Goal: Information Seeking & Learning: Learn about a topic

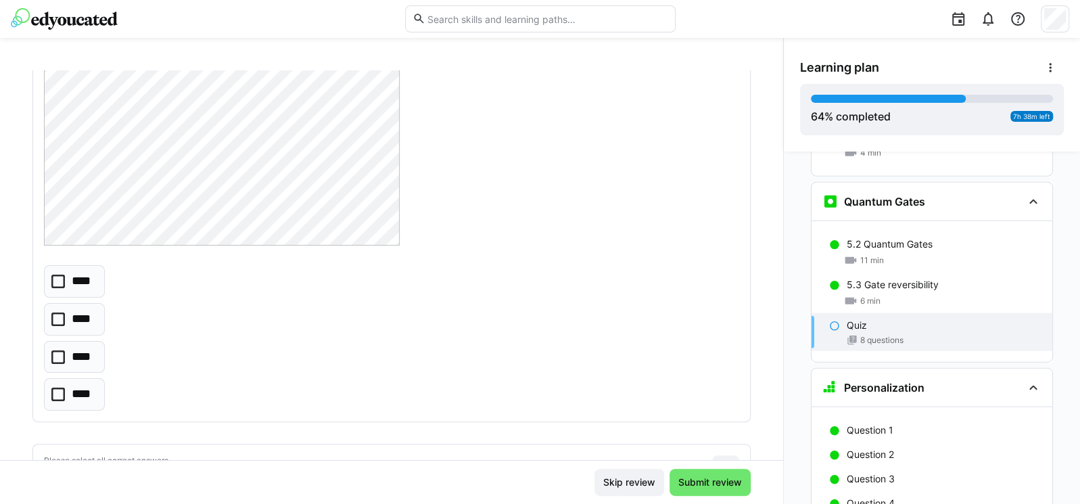
scroll to position [486, 0]
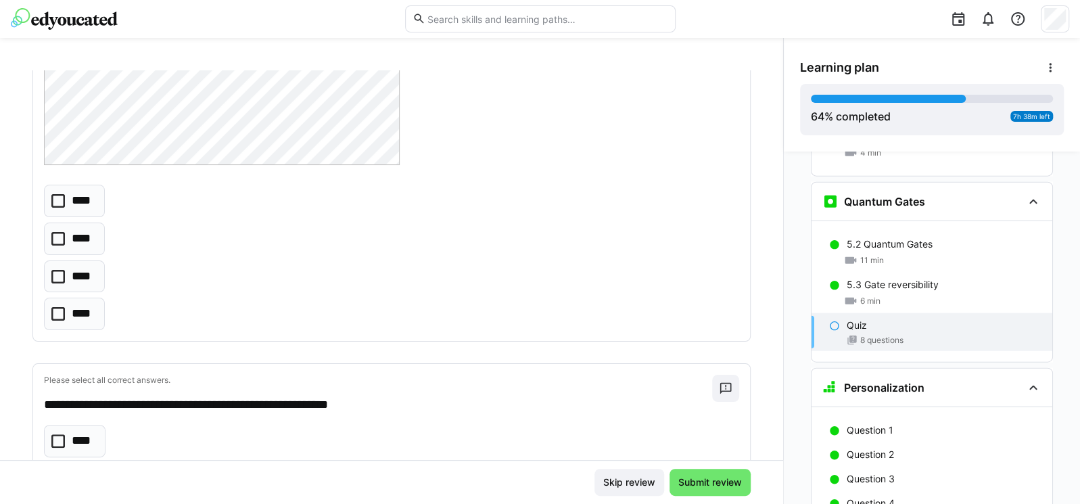
click at [56, 201] on icon at bounding box center [58, 201] width 14 height 14
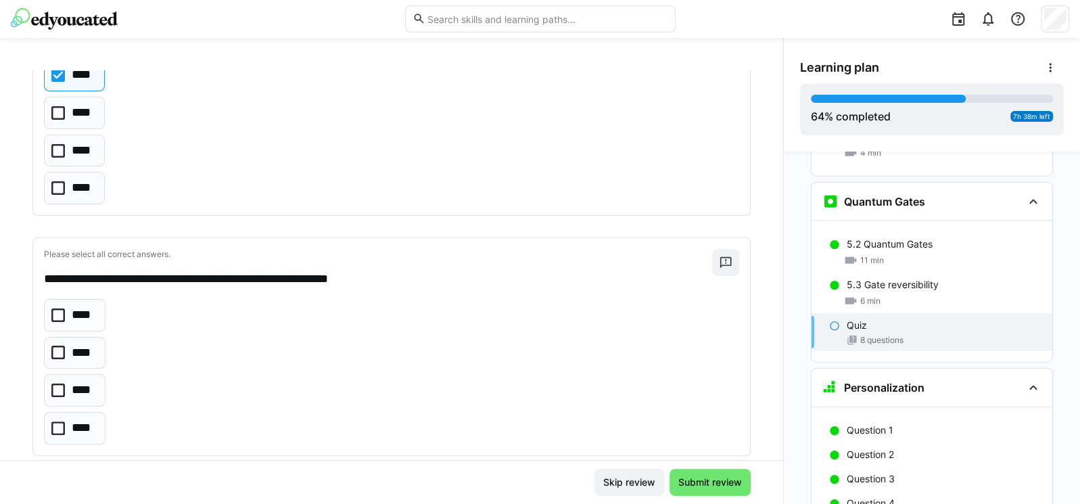
scroll to position [649, 0]
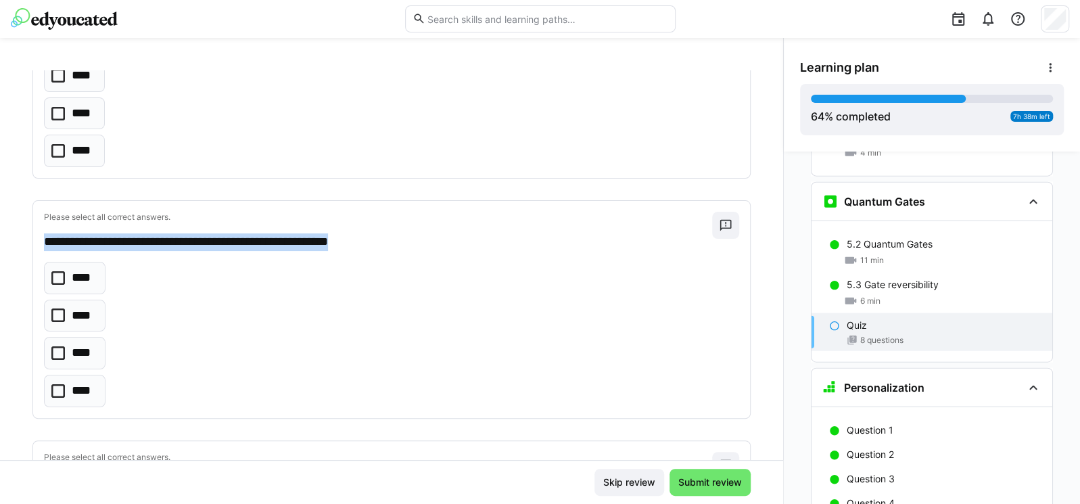
drag, startPoint x: 45, startPoint y: 245, endPoint x: 431, endPoint y: 247, distance: 386.0
click at [431, 247] on p "**********" at bounding box center [371, 242] width 655 height 18
copy p "**********"
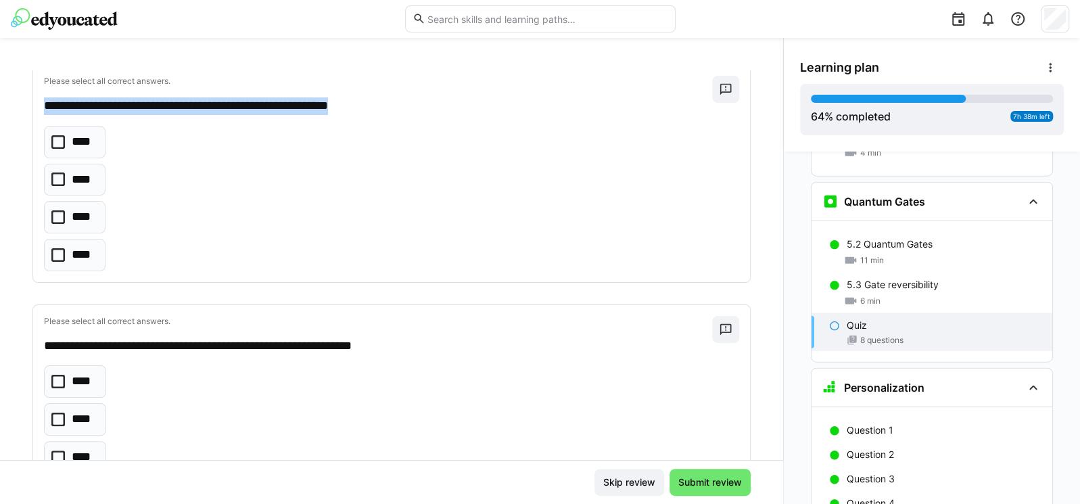
scroll to position [892, 0]
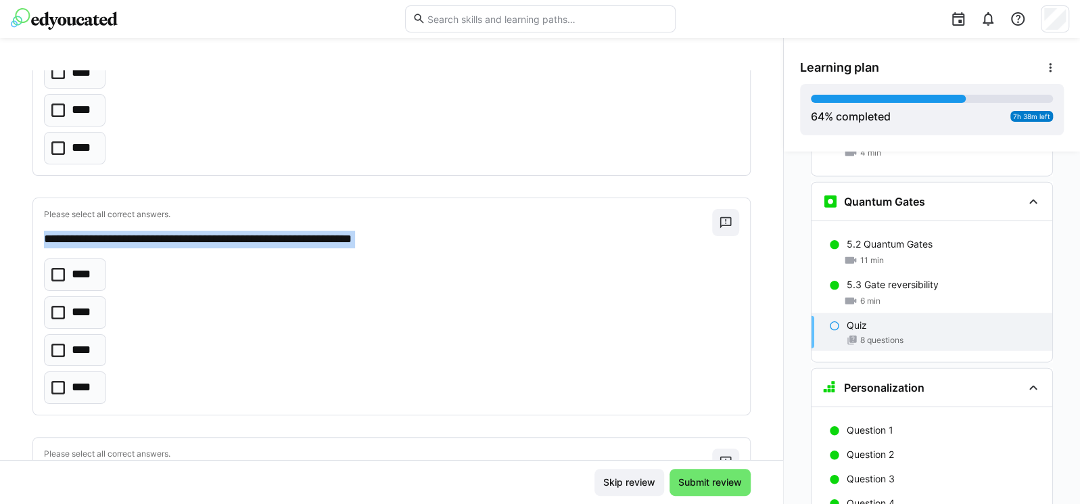
drag, startPoint x: 43, startPoint y: 237, endPoint x: 391, endPoint y: 368, distance: 372.4
click at [391, 368] on div "**********" at bounding box center [391, 306] width 717 height 216
copy div "**********"
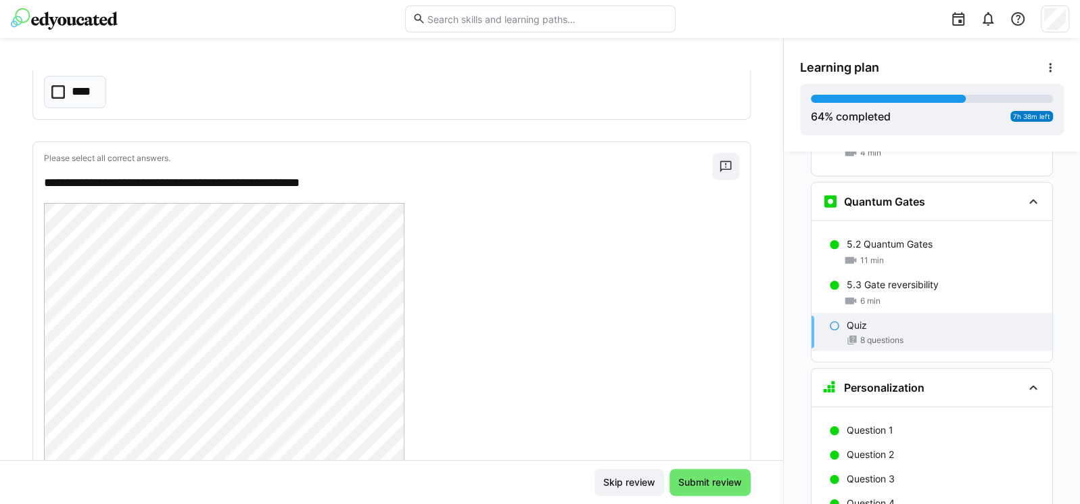
scroll to position [1217, 0]
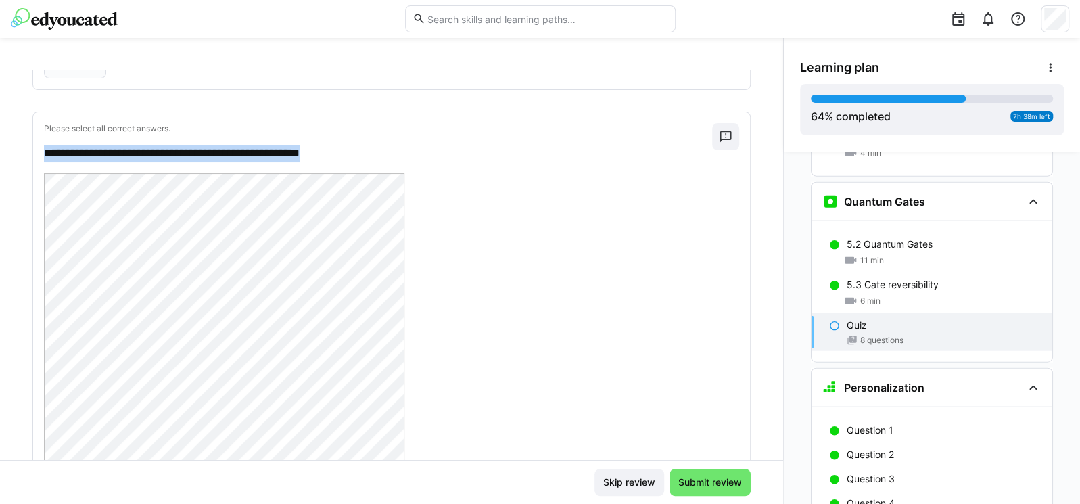
drag, startPoint x: 37, startPoint y: 151, endPoint x: 375, endPoint y: 149, distance: 338.0
click at [375, 149] on div "**********" at bounding box center [391, 400] width 717 height 577
copy p "**********"
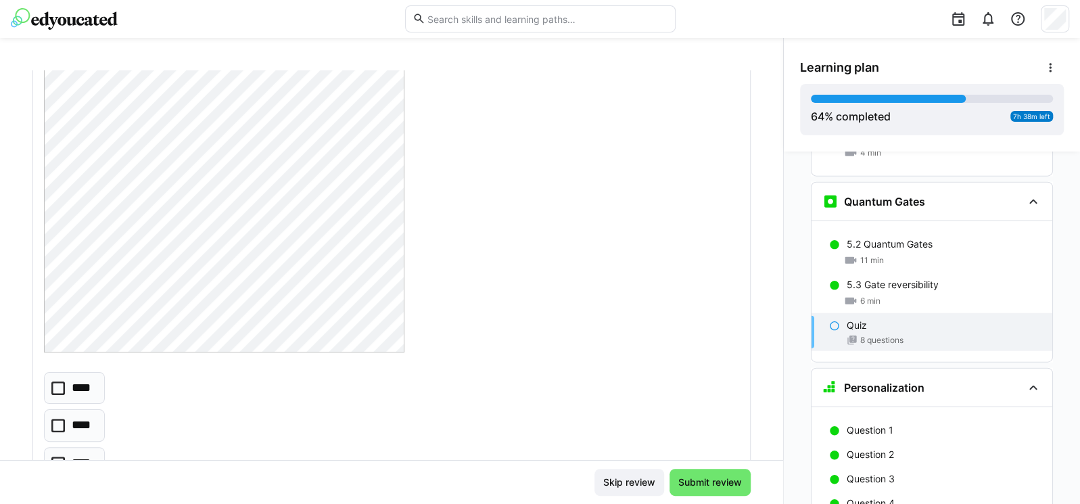
scroll to position [1460, 0]
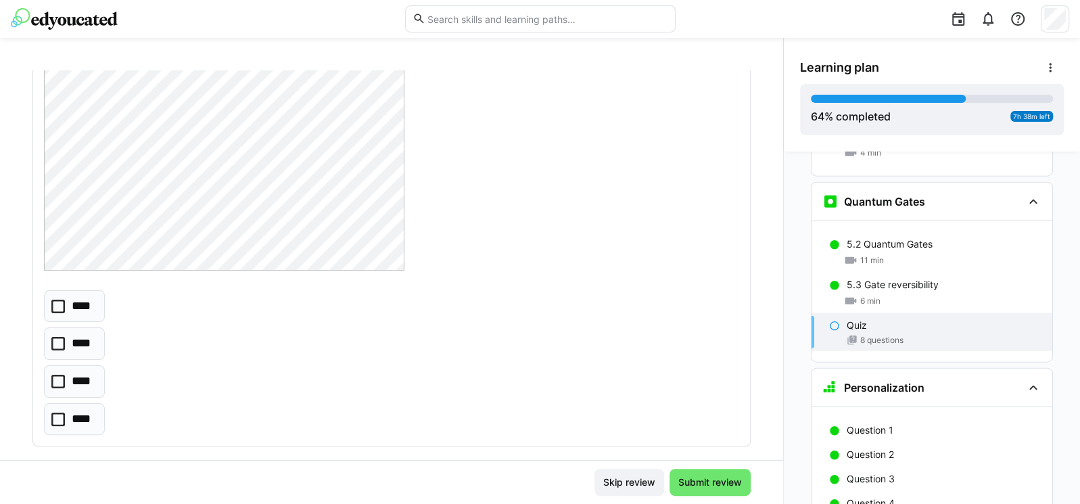
click at [55, 378] on icon at bounding box center [58, 381] width 14 height 14
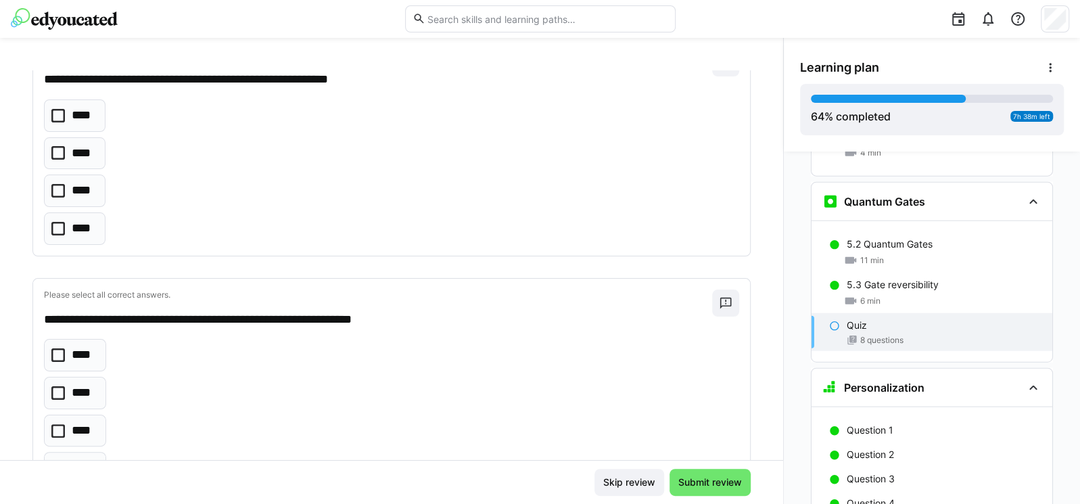
scroll to position [973, 0]
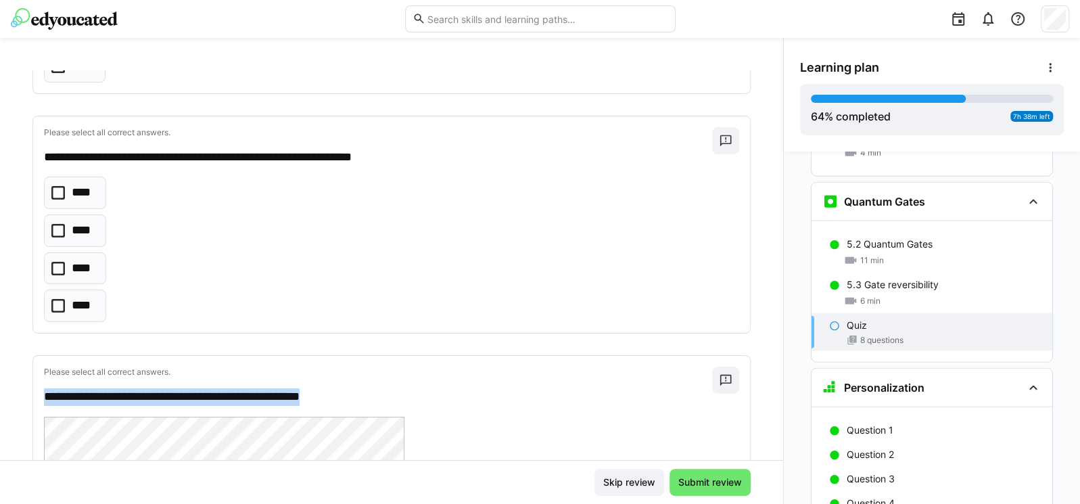
click at [53, 227] on icon at bounding box center [58, 231] width 14 height 14
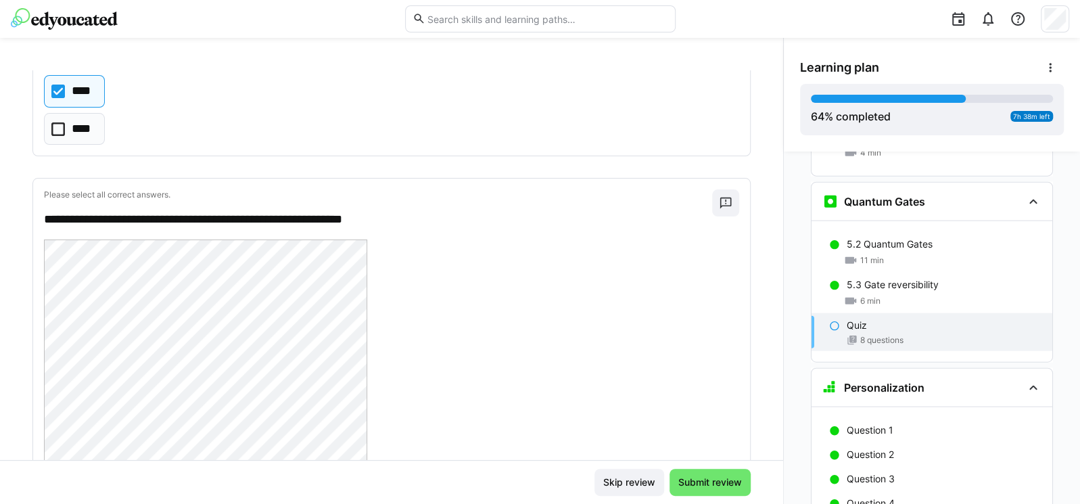
scroll to position [1784, 0]
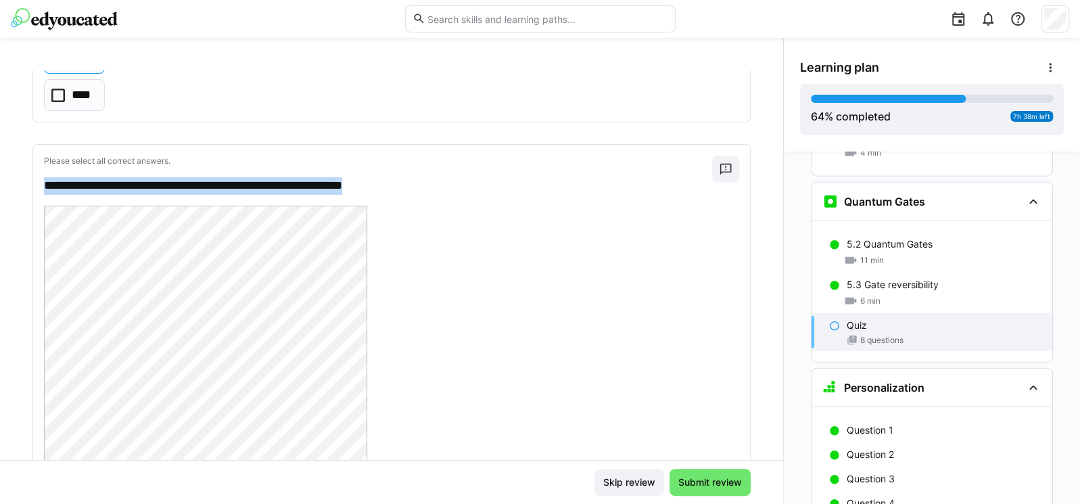
drag, startPoint x: 405, startPoint y: 180, endPoint x: 37, endPoint y: 173, distance: 368.5
click at [37, 173] on div "**********" at bounding box center [391, 488] width 717 height 687
copy p "**********"
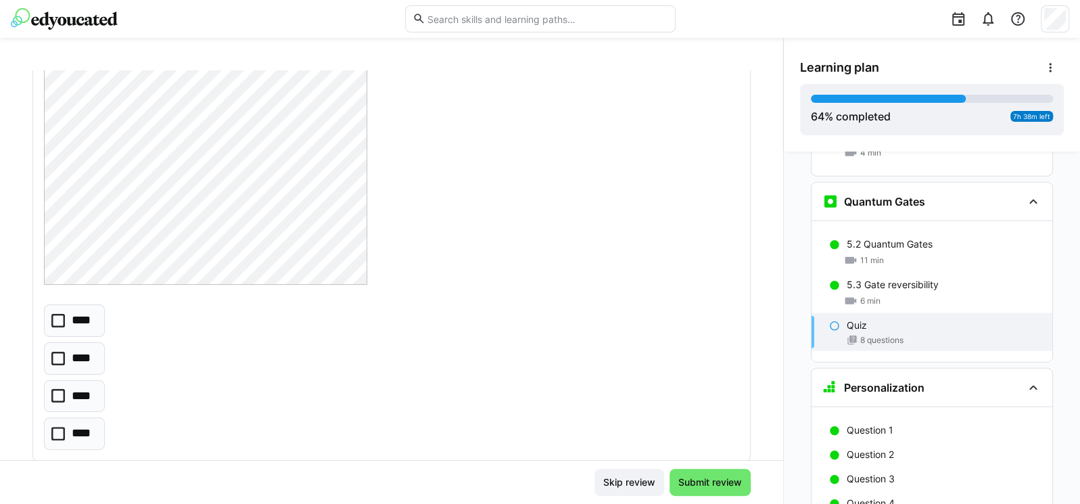
scroll to position [2189, 0]
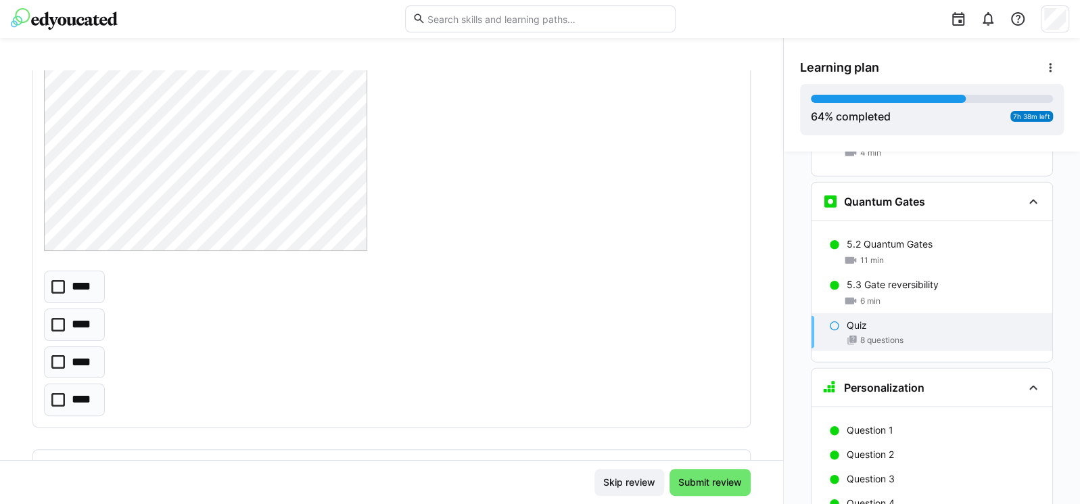
click at [59, 360] on icon at bounding box center [58, 362] width 14 height 14
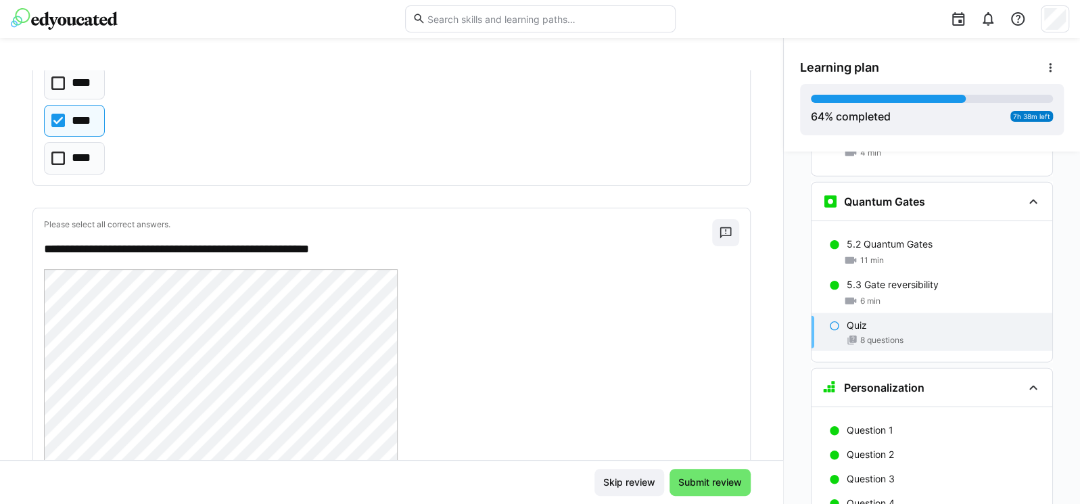
scroll to position [2433, 0]
drag, startPoint x: 41, startPoint y: 241, endPoint x: 386, endPoint y: 245, distance: 345.4
click at [386, 245] on div "**********" at bounding box center [391, 494] width 717 height 576
copy p "**********"
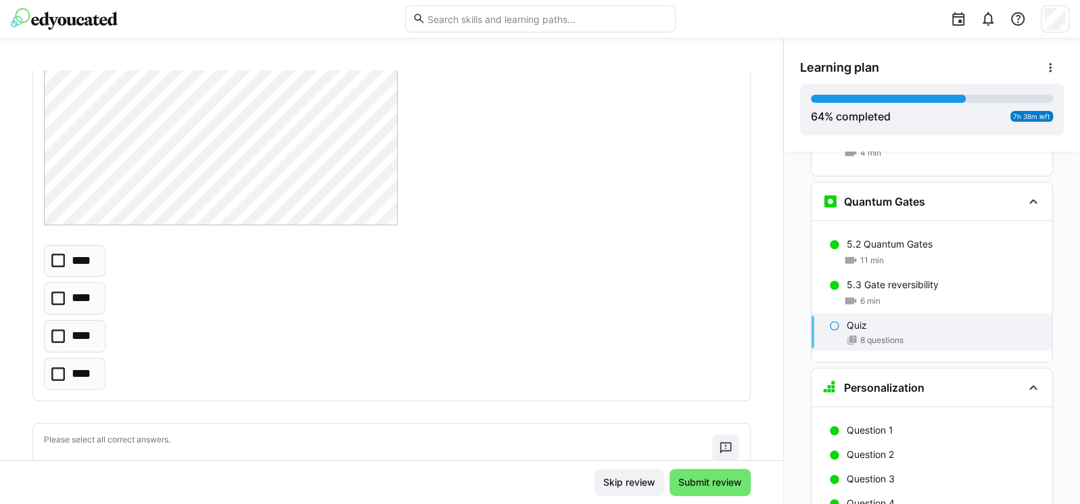
scroll to position [2838, 0]
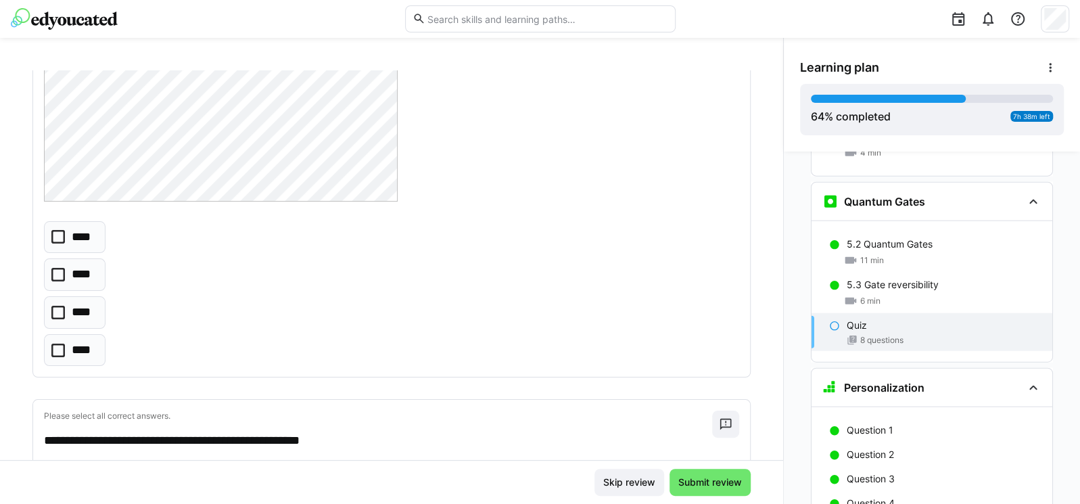
click at [59, 231] on icon at bounding box center [58, 237] width 14 height 14
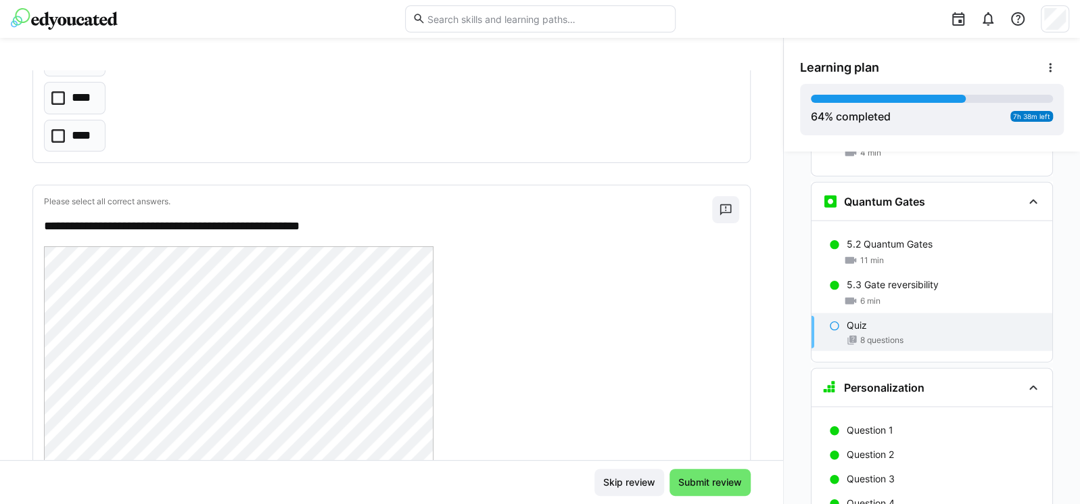
scroll to position [3082, 0]
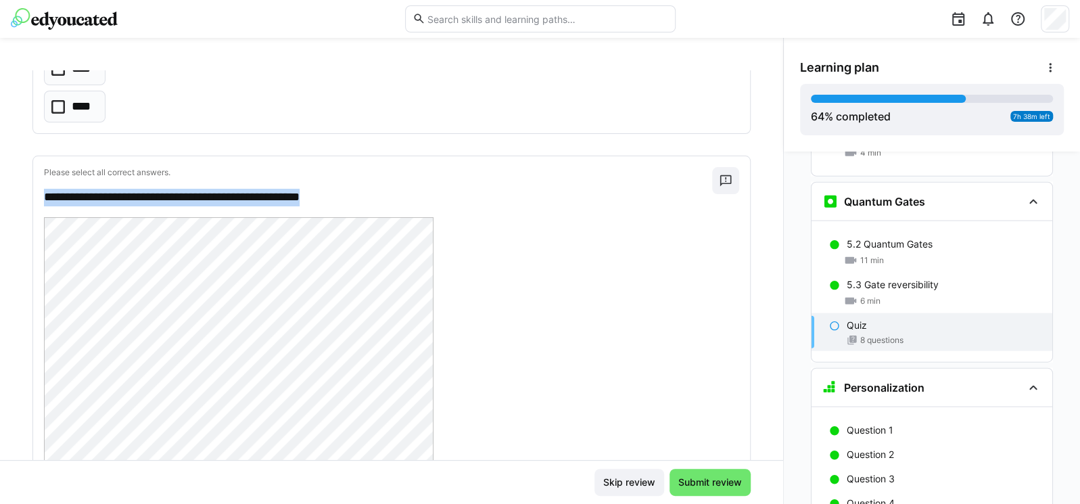
drag, startPoint x: 364, startPoint y: 187, endPoint x: 34, endPoint y: 184, distance: 329.2
click at [34, 184] on div "**********" at bounding box center [391, 448] width 717 height 584
copy p "**********"
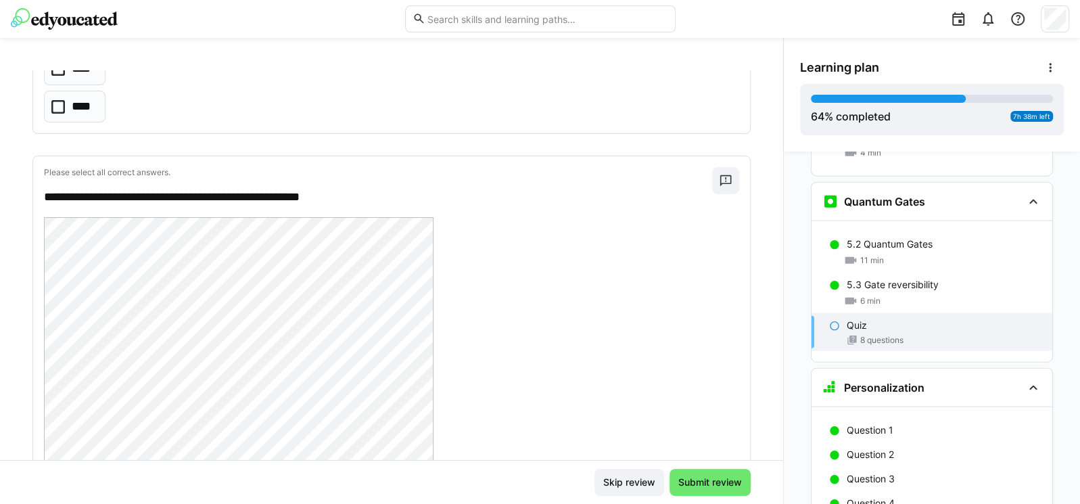
click at [11, 370] on div "**********" at bounding box center [391, 264] width 783 height 389
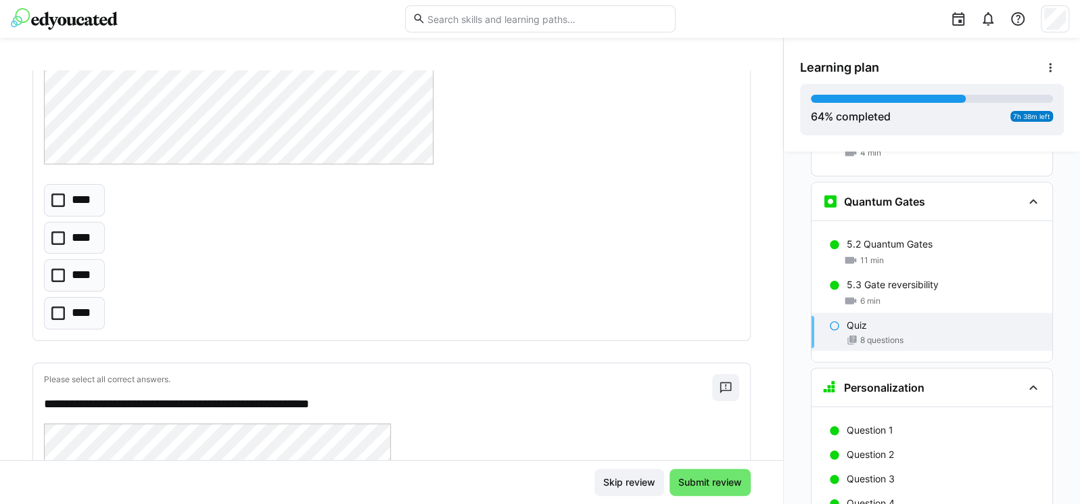
scroll to position [3487, 0]
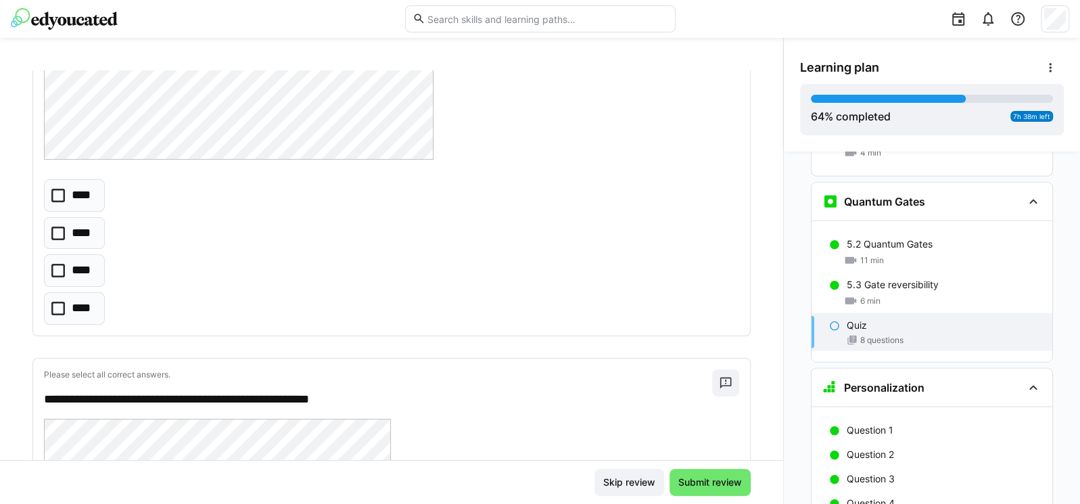
click at [24, 353] on div "**********" at bounding box center [391, 264] width 783 height 389
click at [63, 264] on icon at bounding box center [58, 271] width 14 height 14
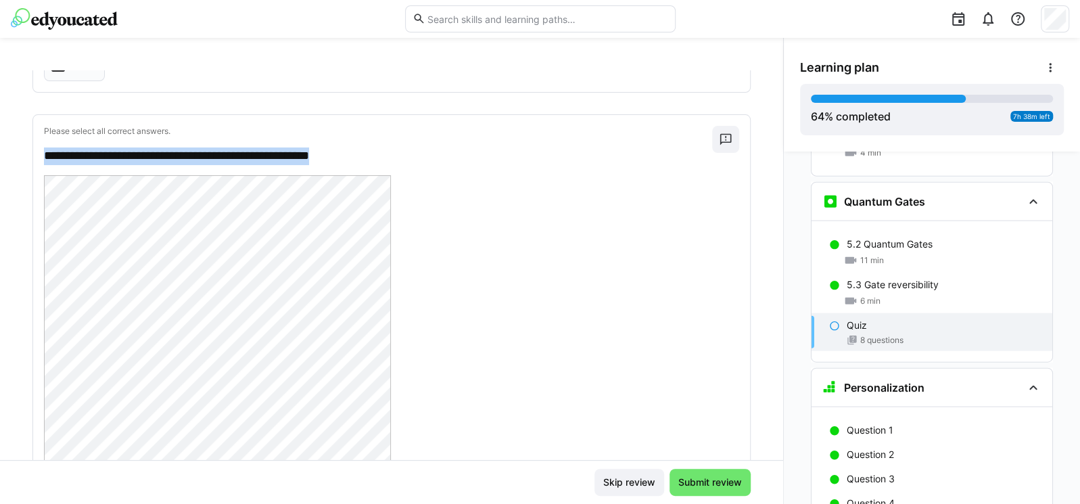
drag, startPoint x: 376, startPoint y: 144, endPoint x: 20, endPoint y: 157, distance: 356.5
click at [20, 157] on div "**********" at bounding box center [391, 264] width 783 height 389
copy p "**********"
click at [30, 254] on div "**********" at bounding box center [391, 264] width 783 height 389
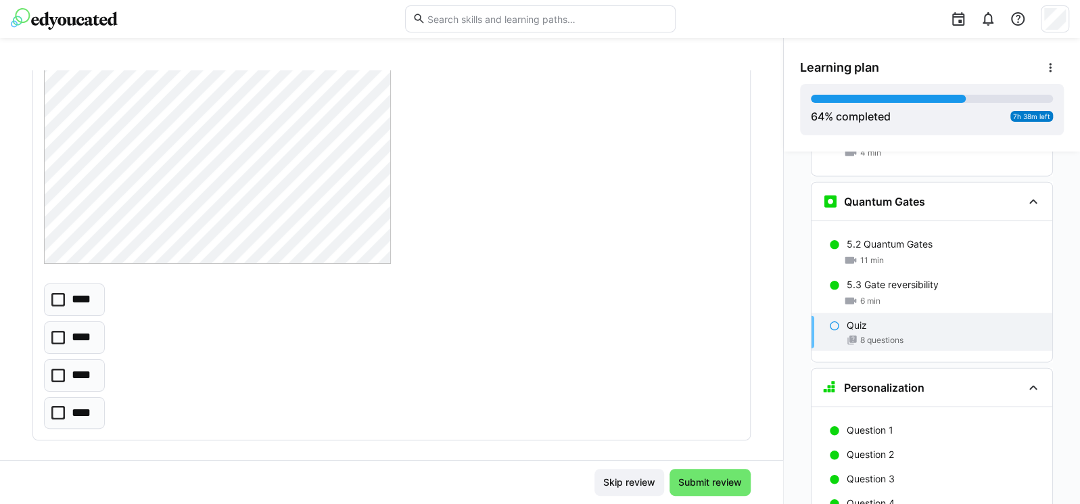
scroll to position [3986, 0]
click at [55, 403] on icon at bounding box center [58, 405] width 14 height 14
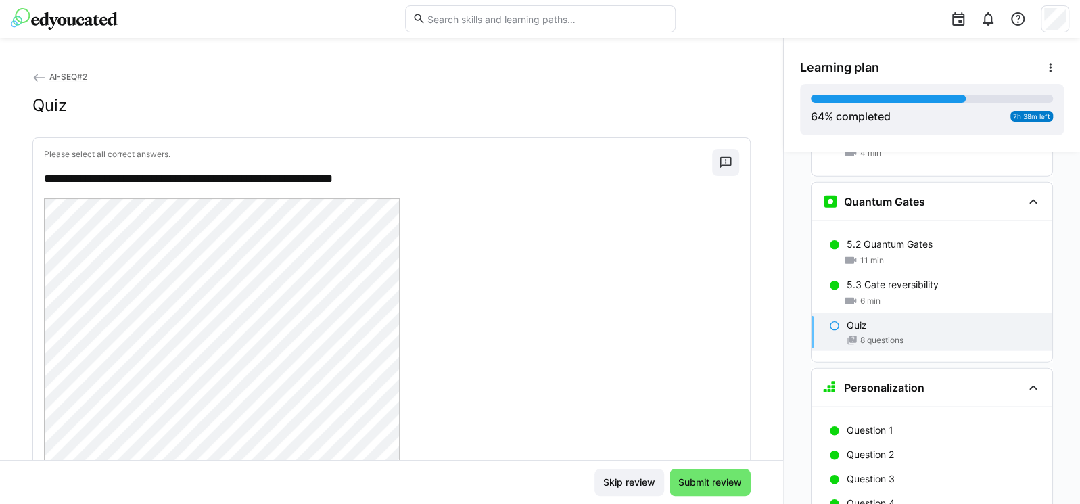
scroll to position [0, 0]
drag, startPoint x: 38, startPoint y: 178, endPoint x: 69, endPoint y: 178, distance: 31.1
click at [69, 178] on div "**********" at bounding box center [391, 483] width 717 height 688
copy p "****"
click at [356, 76] on app-back-navigation "AI-SEQ#2" at bounding box center [391, 77] width 718 height 15
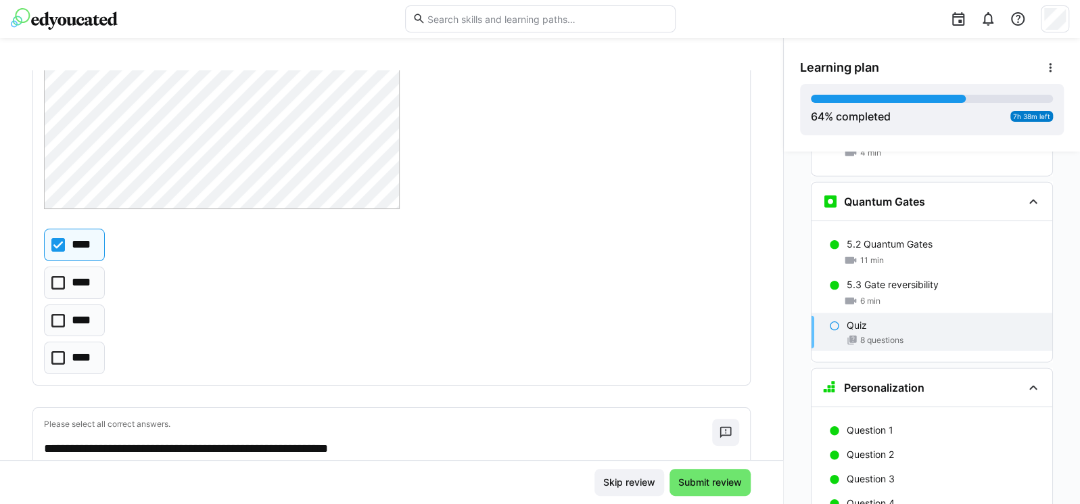
scroll to position [486, 0]
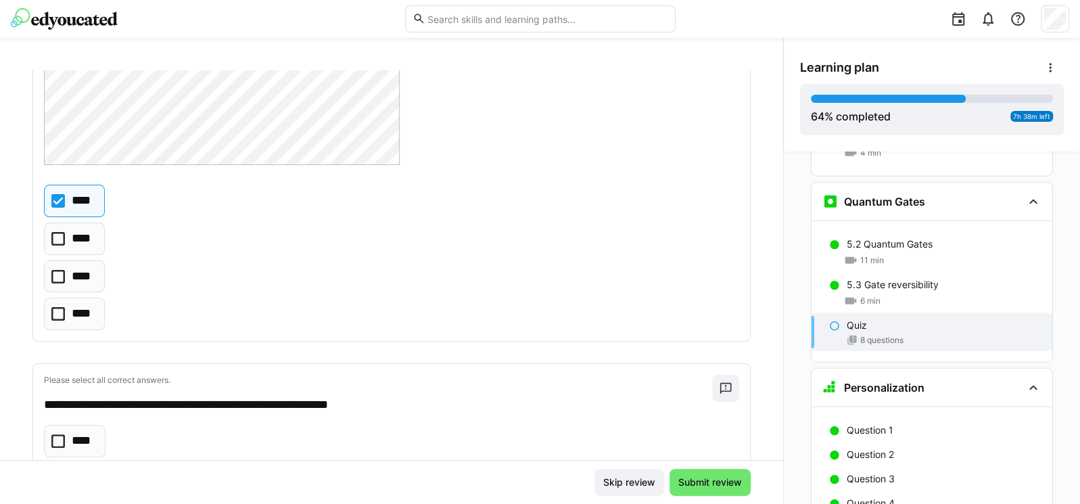
click at [53, 199] on icon at bounding box center [58, 201] width 14 height 14
click at [53, 277] on icon at bounding box center [58, 277] width 14 height 14
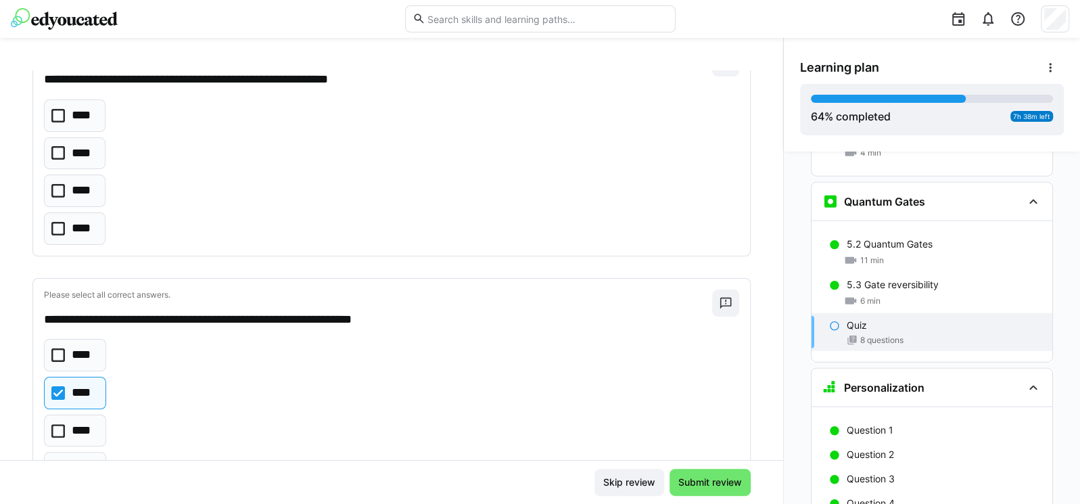
scroll to position [729, 0]
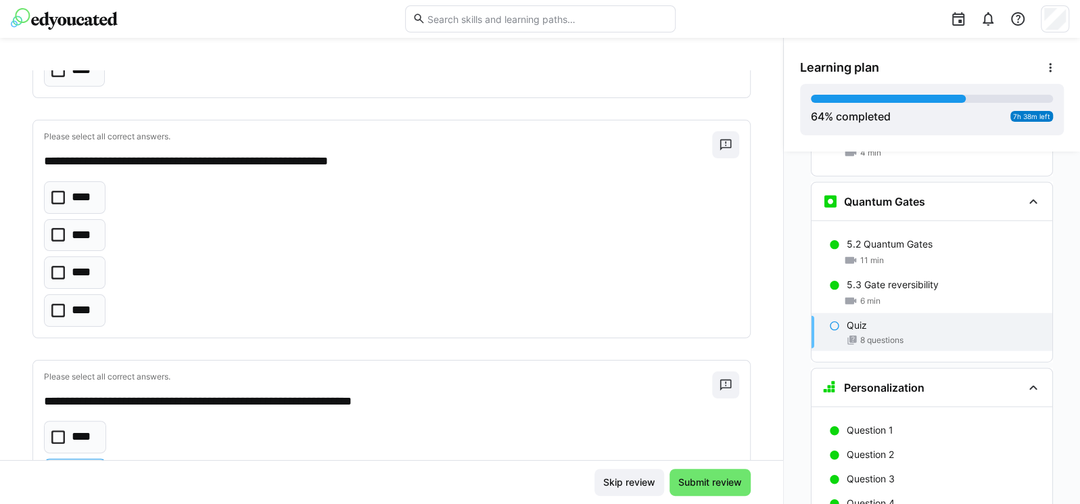
click at [56, 268] on icon at bounding box center [58, 273] width 14 height 14
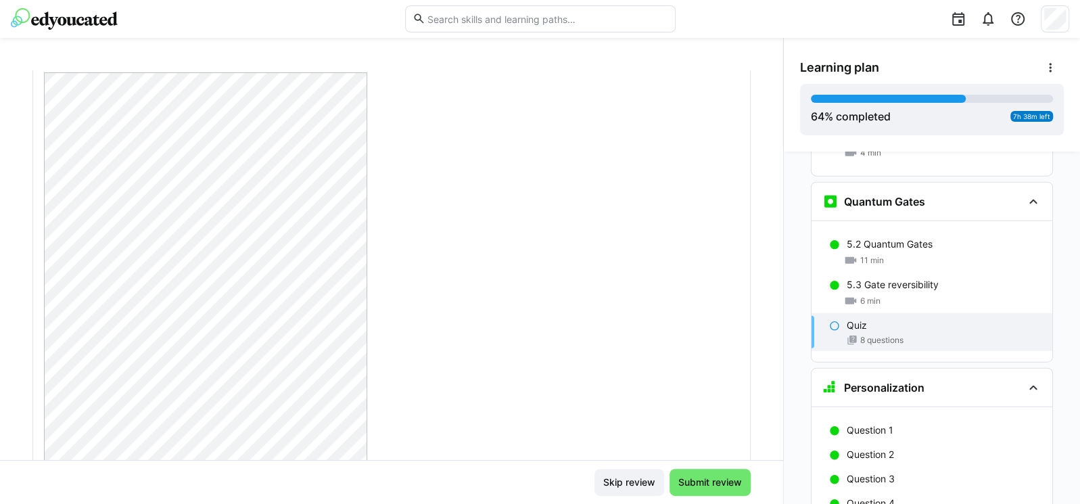
scroll to position [1947, 0]
click at [435, 235] on div at bounding box center [391, 270] width 695 height 454
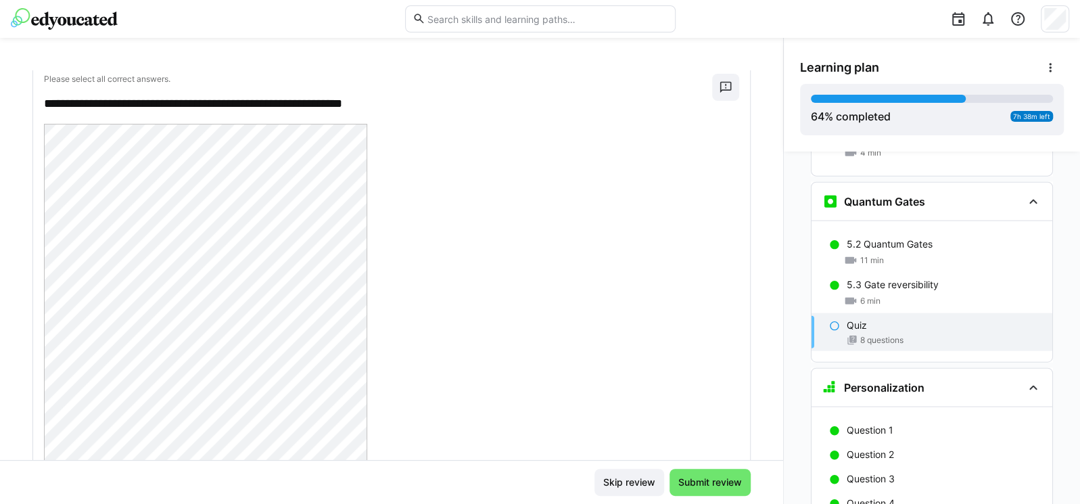
click at [414, 370] on div at bounding box center [391, 351] width 695 height 454
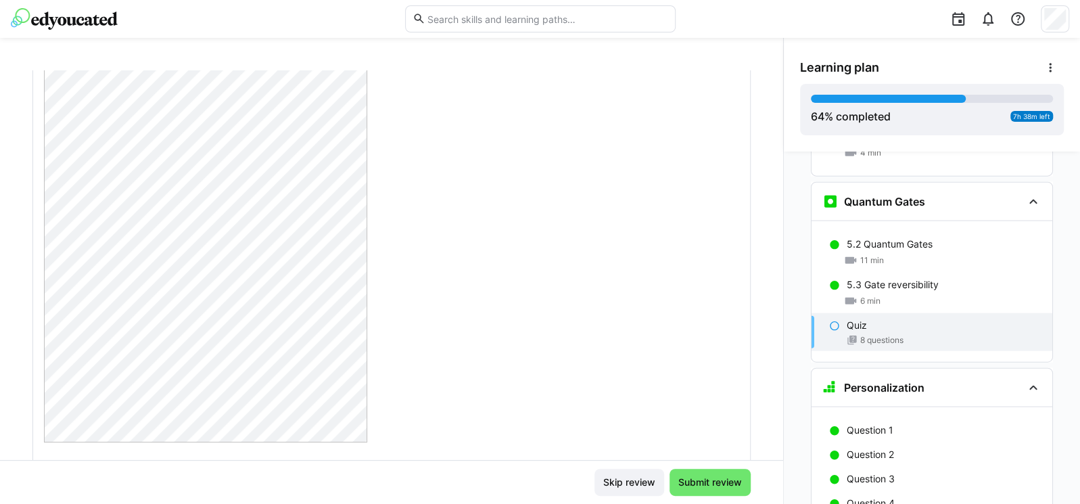
scroll to position [2027, 0]
click at [287, 420] on div "**********" at bounding box center [391, 244] width 717 height 687
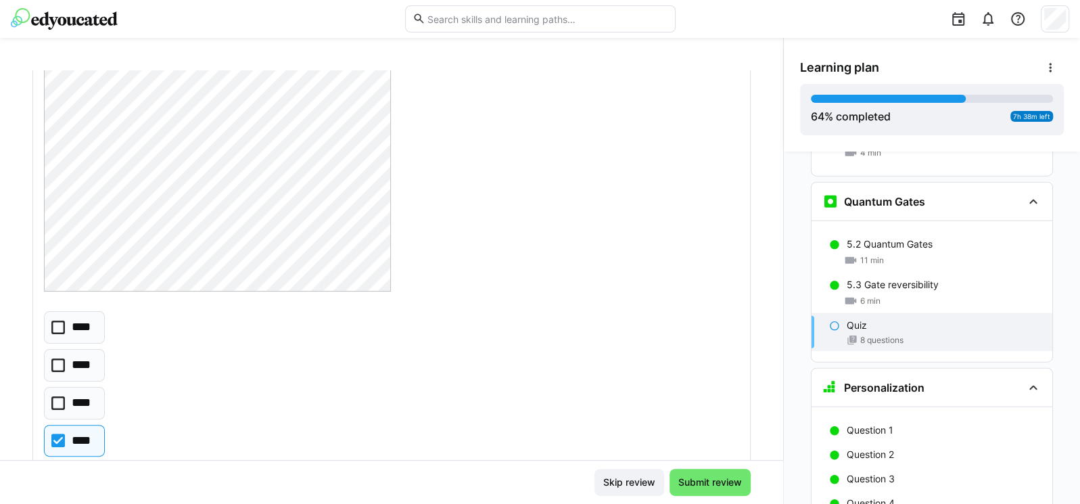
scroll to position [3986, 0]
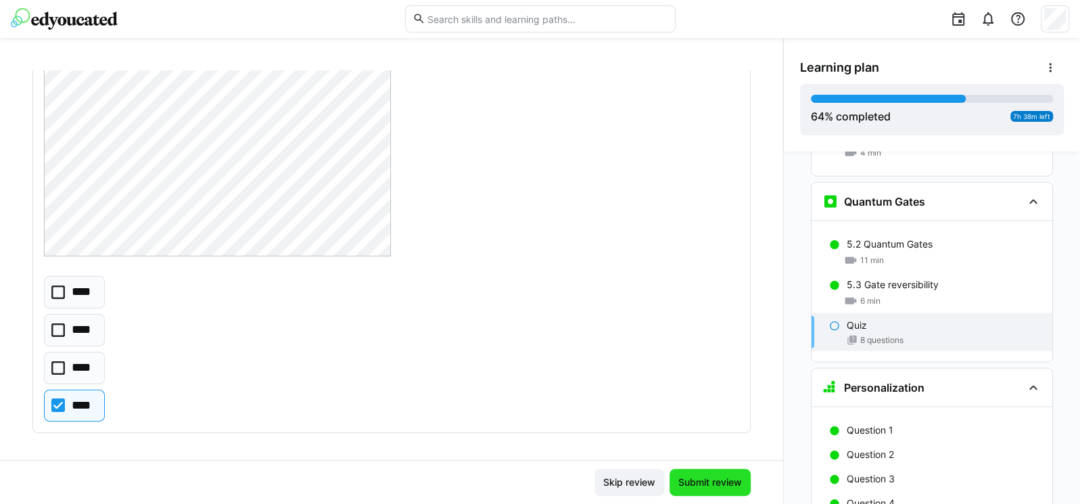
click at [704, 475] on span "Submit review" at bounding box center [710, 482] width 68 height 14
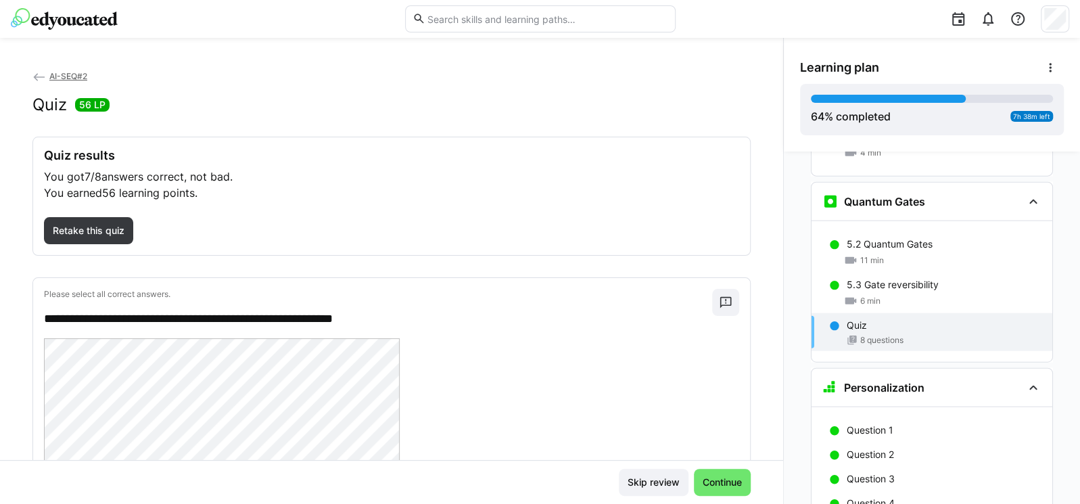
scroll to position [0, 0]
click at [121, 237] on span "Retake this quiz" at bounding box center [88, 231] width 89 height 27
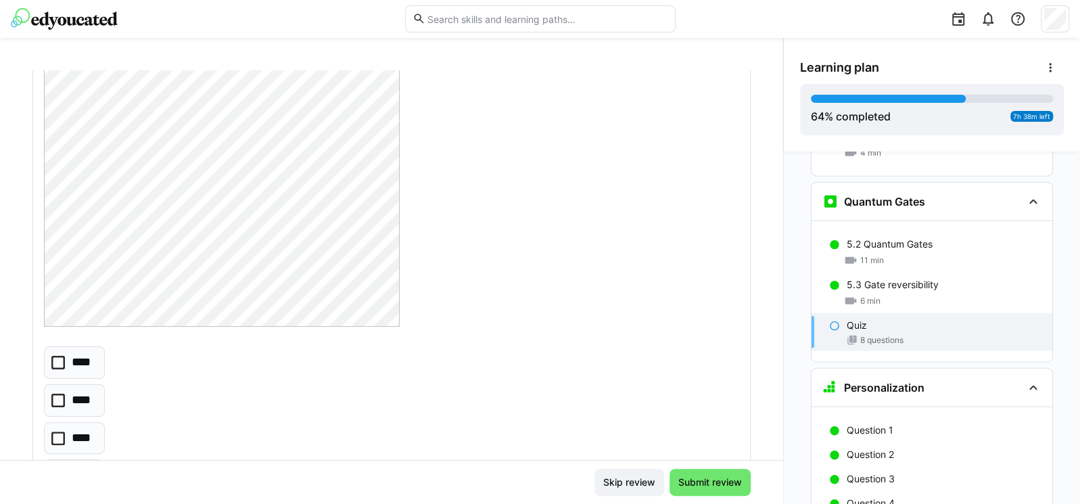
scroll to position [406, 0]
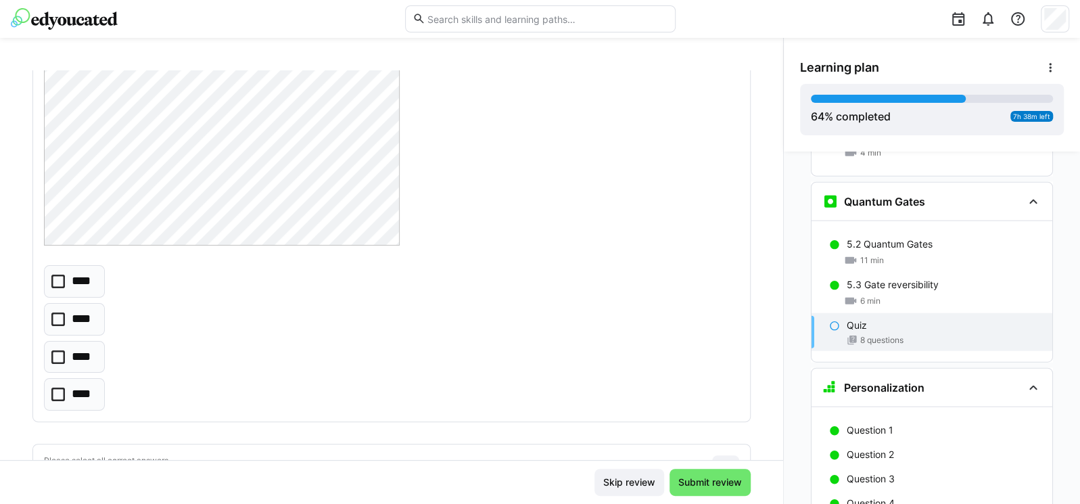
click at [53, 359] on icon at bounding box center [58, 357] width 14 height 14
click at [277, 314] on div "**** **** **** ****" at bounding box center [391, 337] width 695 height 145
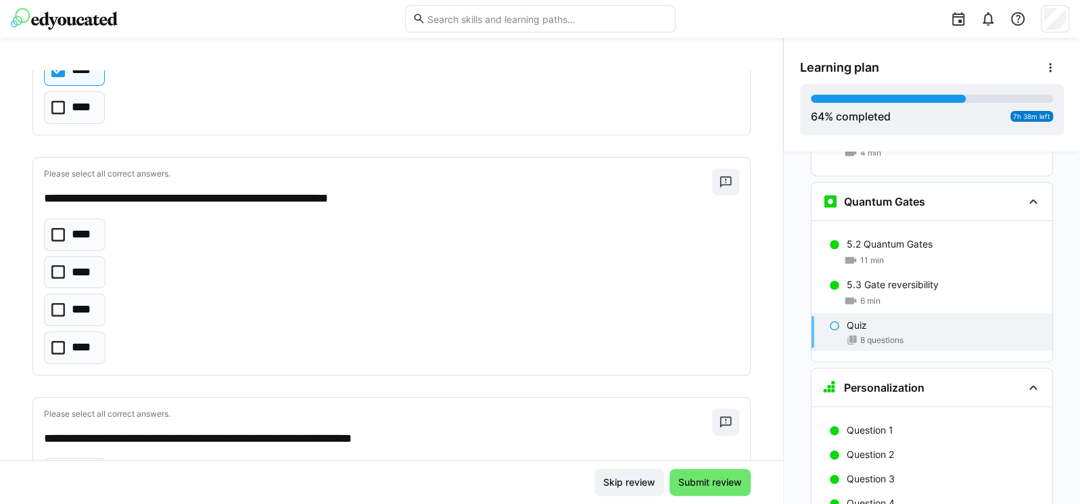
scroll to position [729, 0]
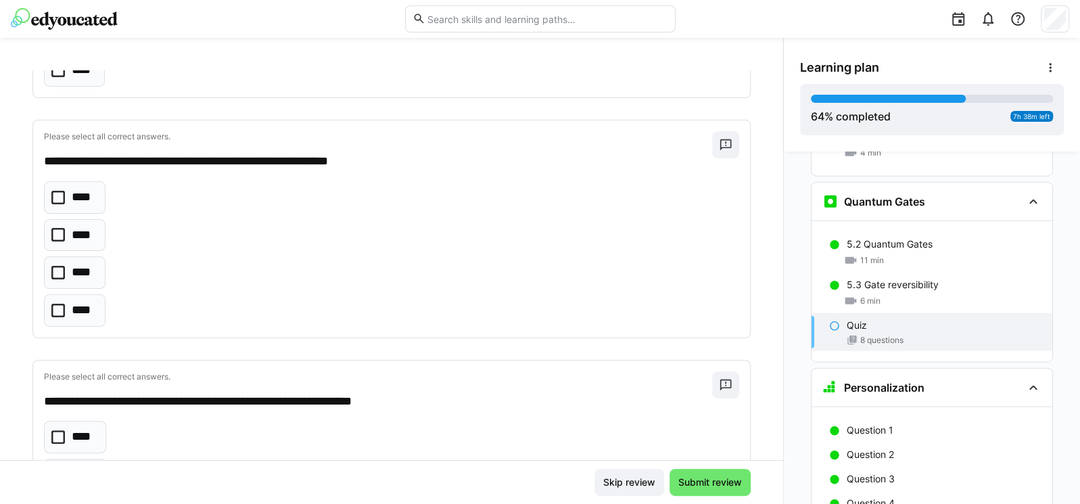
click at [63, 267] on icon at bounding box center [58, 273] width 14 height 14
click at [266, 410] on div "**********" at bounding box center [391, 468] width 717 height 216
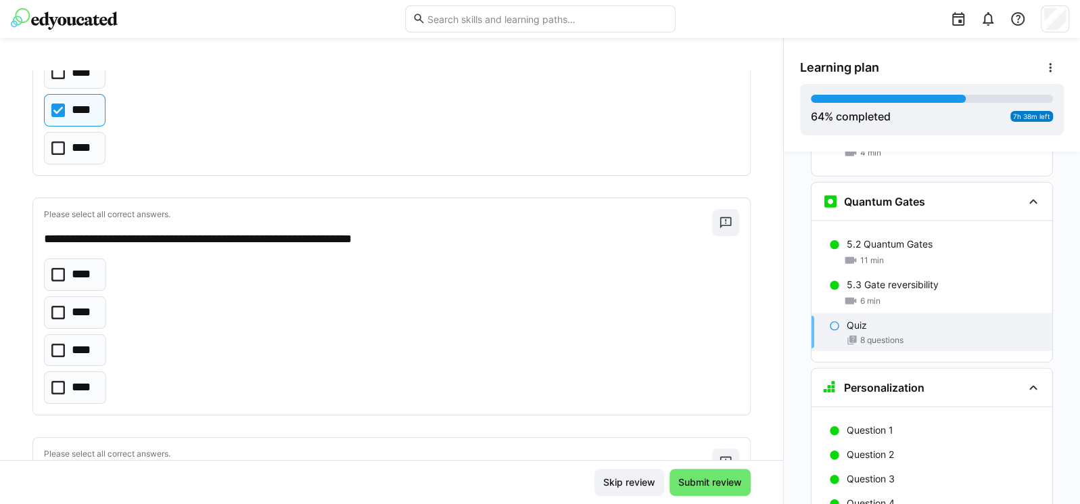
scroll to position [973, 0]
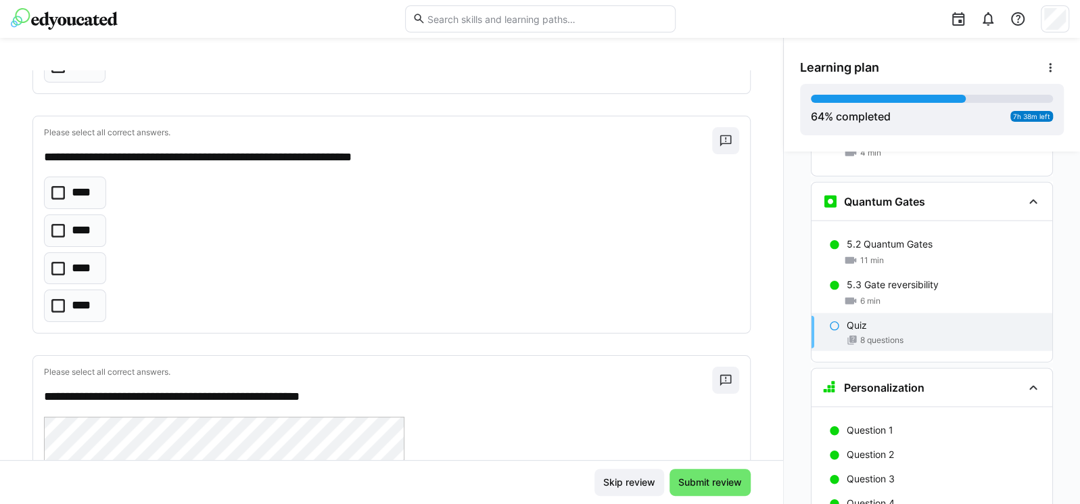
click at [57, 224] on icon at bounding box center [58, 231] width 14 height 14
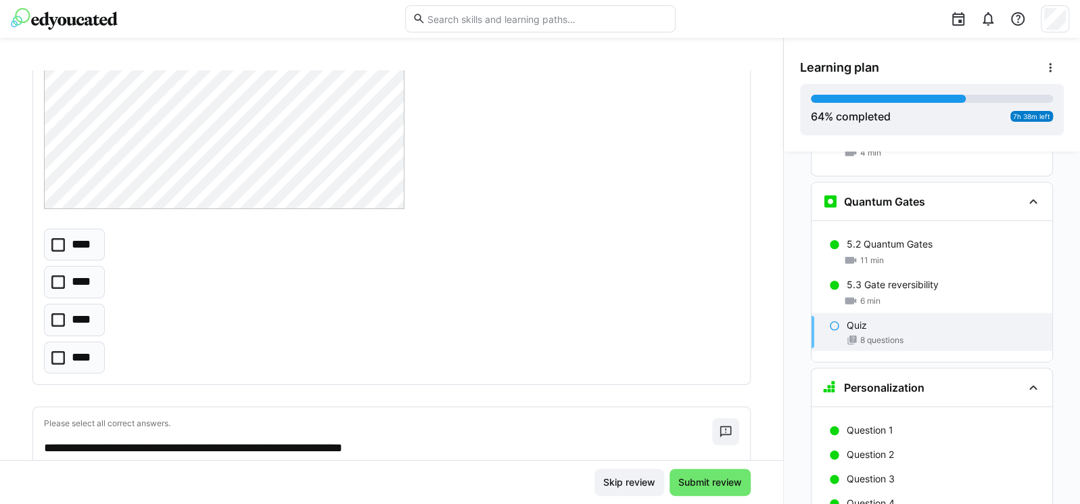
scroll to position [1541, 0]
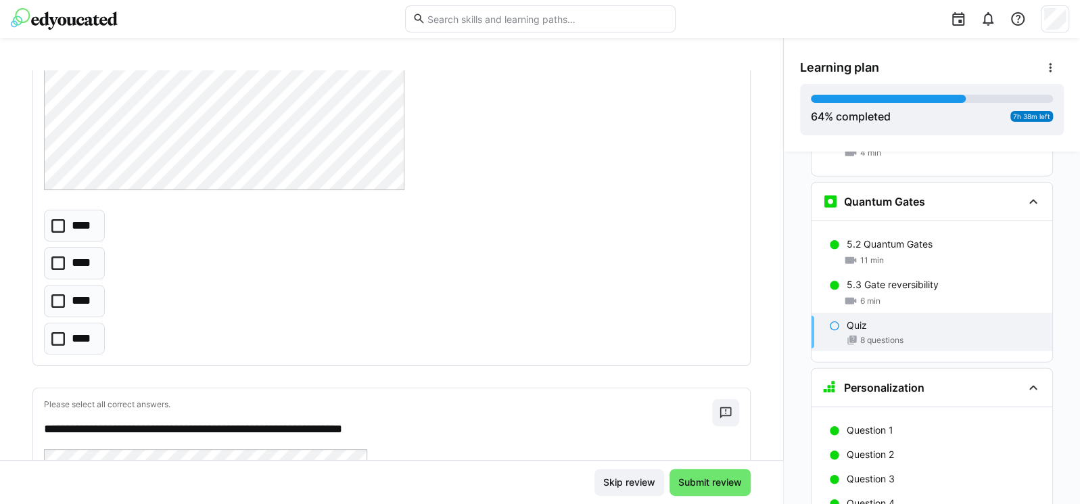
click at [56, 295] on icon at bounding box center [58, 301] width 14 height 14
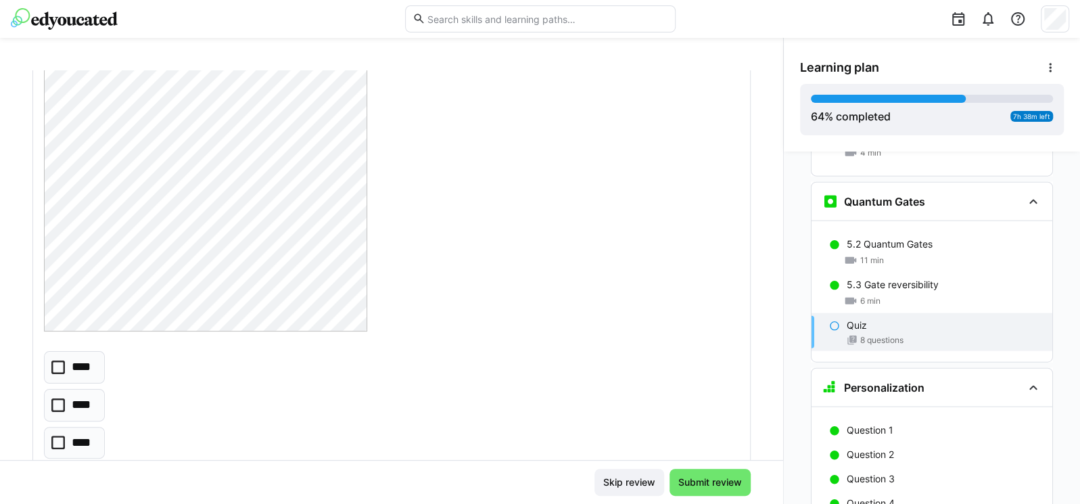
scroll to position [2189, 0]
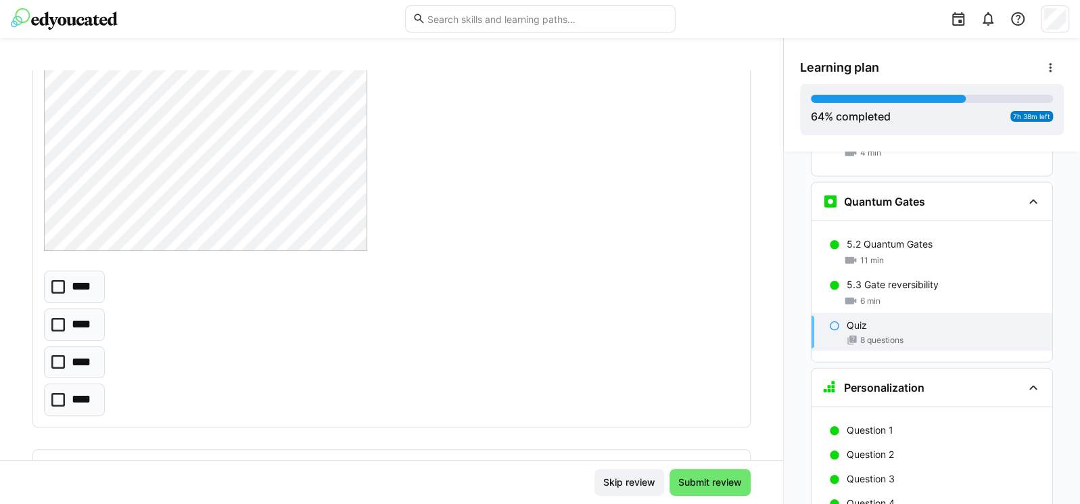
click at [49, 359] on eds-checkbox "****" at bounding box center [74, 362] width 61 height 32
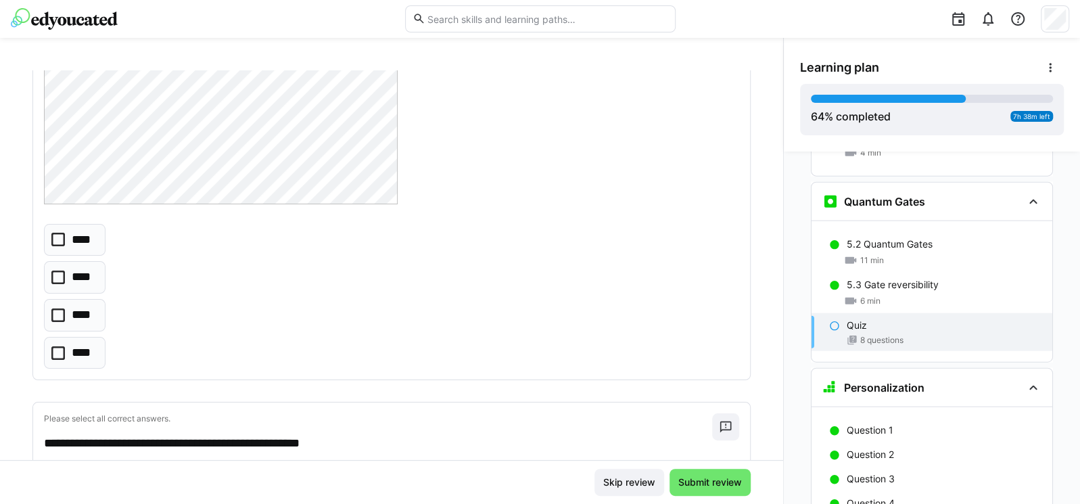
scroll to position [2838, 0]
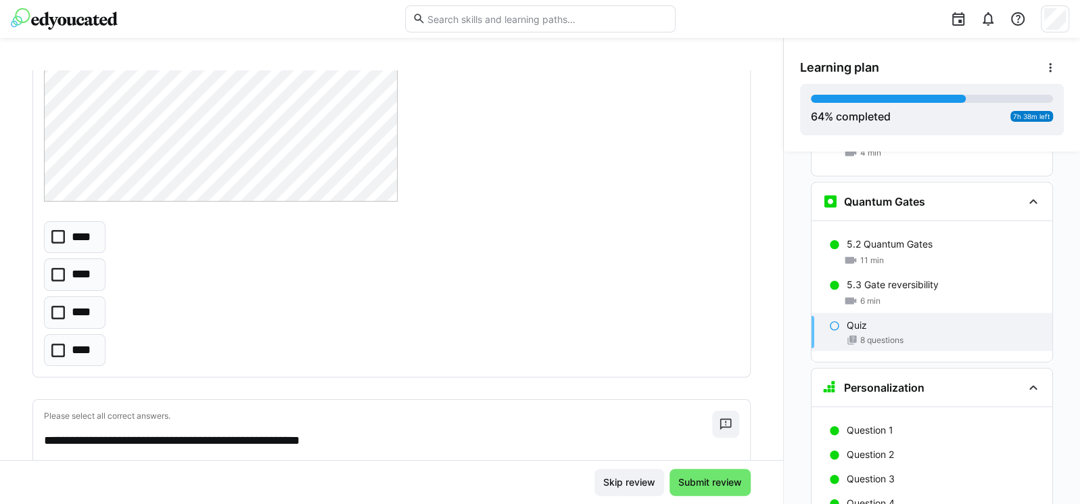
click at [55, 268] on icon at bounding box center [58, 275] width 14 height 14
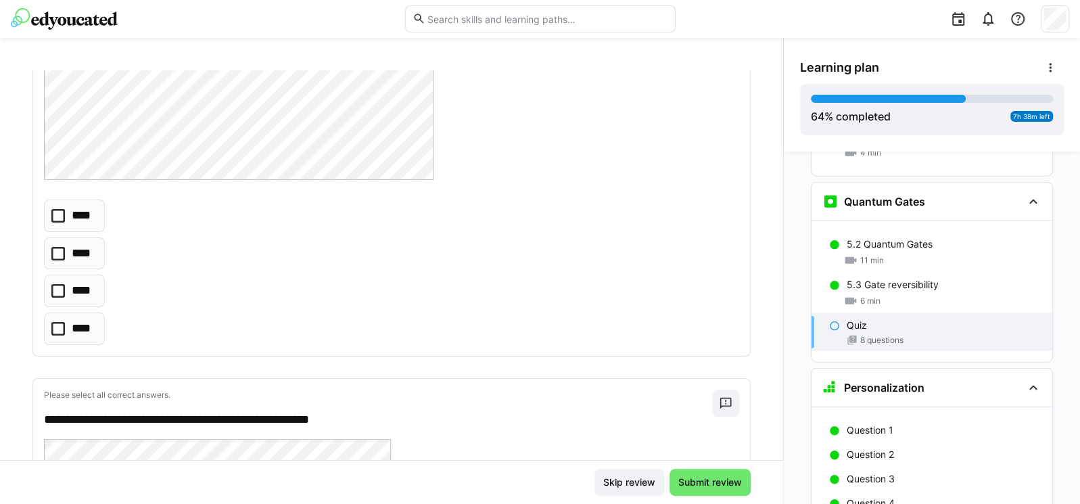
scroll to position [3487, 0]
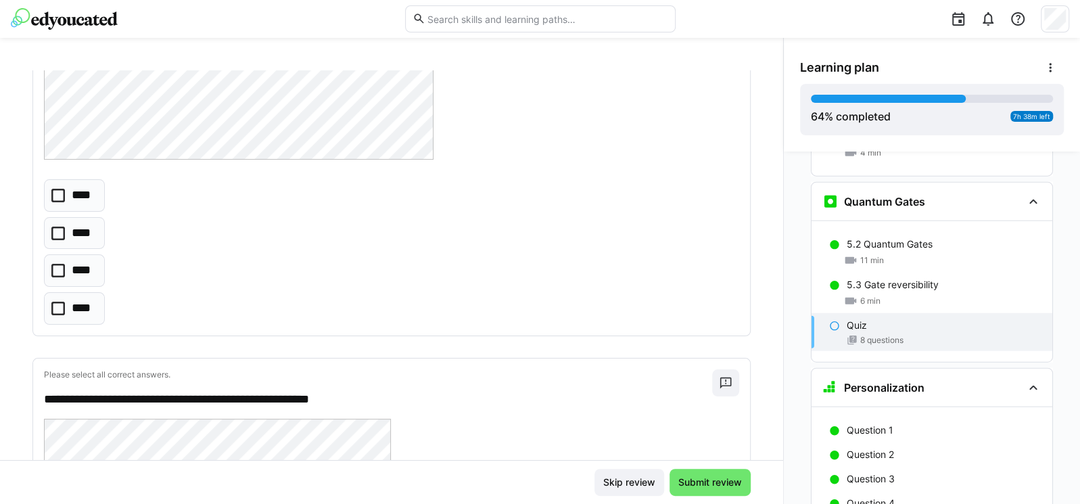
click at [54, 228] on icon at bounding box center [58, 233] width 14 height 14
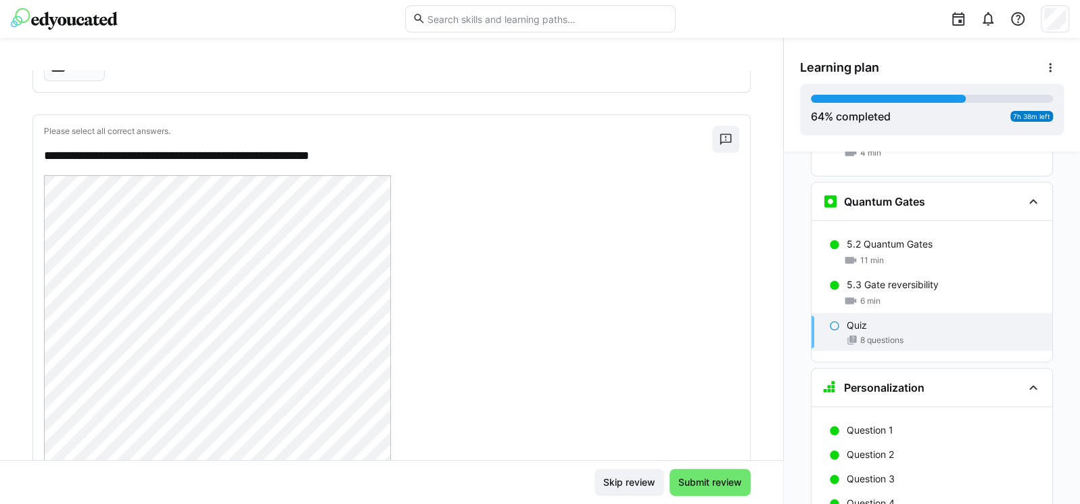
scroll to position [3986, 0]
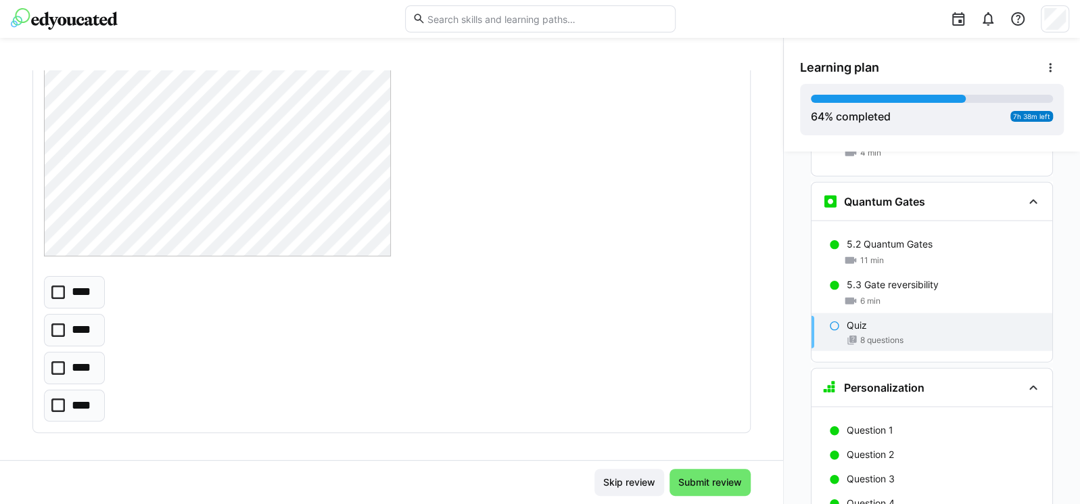
click at [60, 402] on icon at bounding box center [58, 405] width 14 height 14
click at [713, 477] on span "Submit review" at bounding box center [710, 482] width 68 height 14
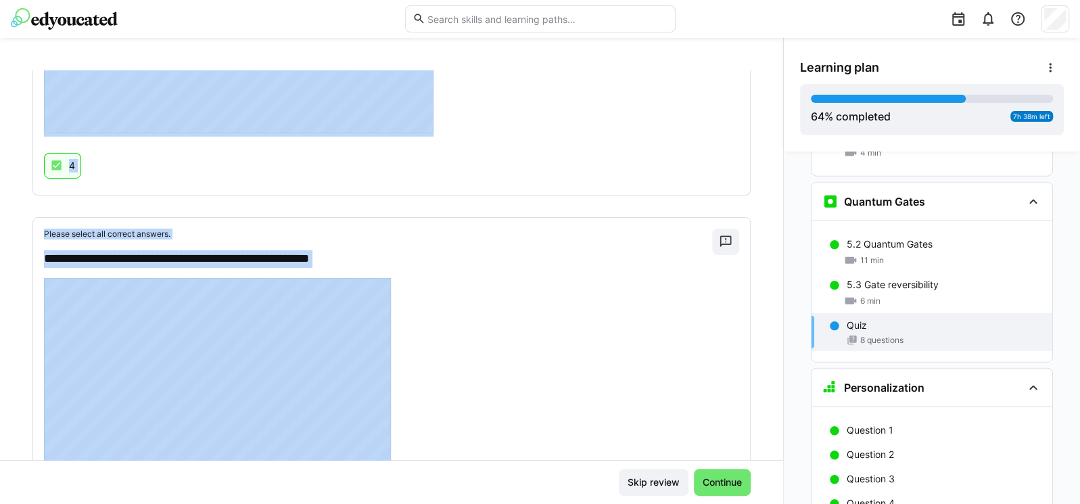
scroll to position [3249, 0]
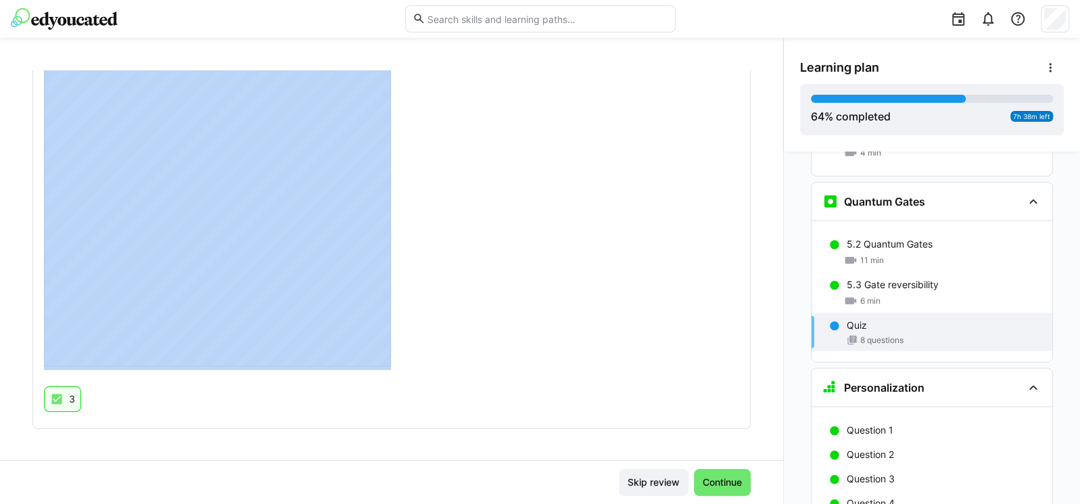
drag, startPoint x: 34, startPoint y: 137, endPoint x: 399, endPoint y: 389, distance: 442.7
copy app-question-results-container "**********"
click at [519, 258] on div at bounding box center [391, 200] width 695 height 340
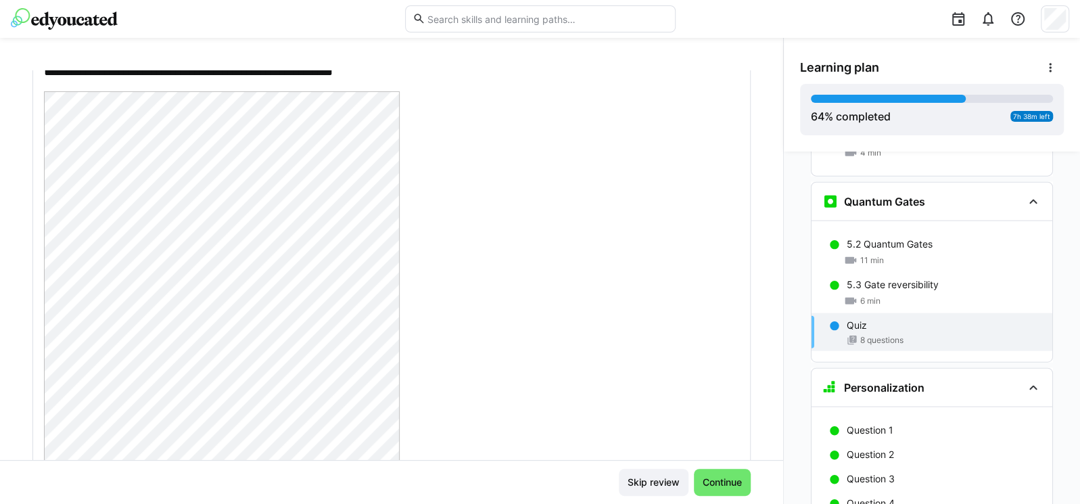
scroll to position [0, 0]
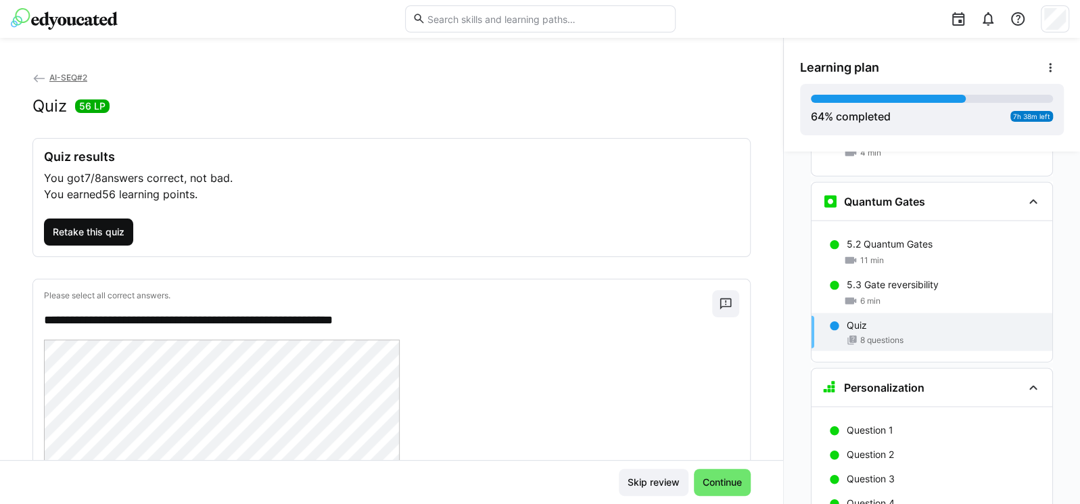
click at [117, 234] on span "Retake this quiz" at bounding box center [89, 232] width 76 height 14
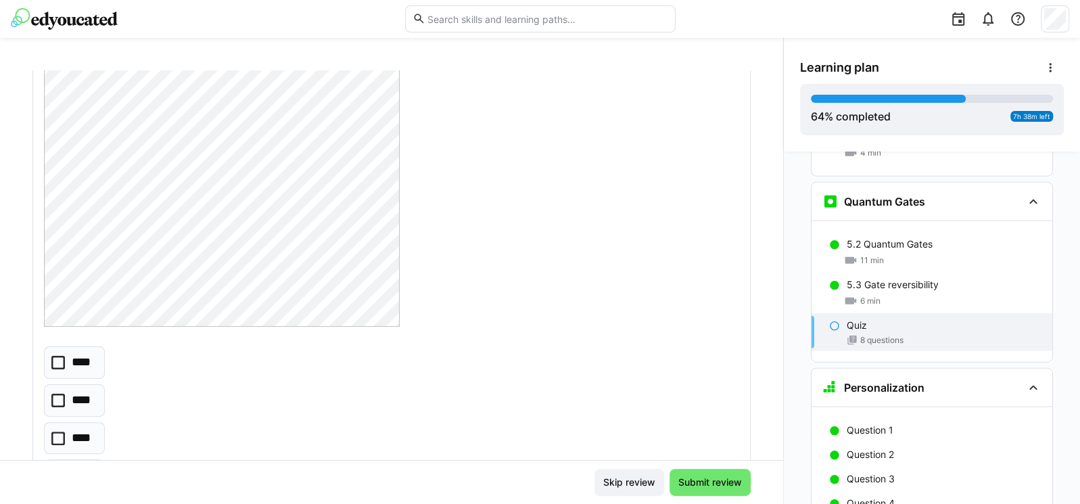
scroll to position [486, 0]
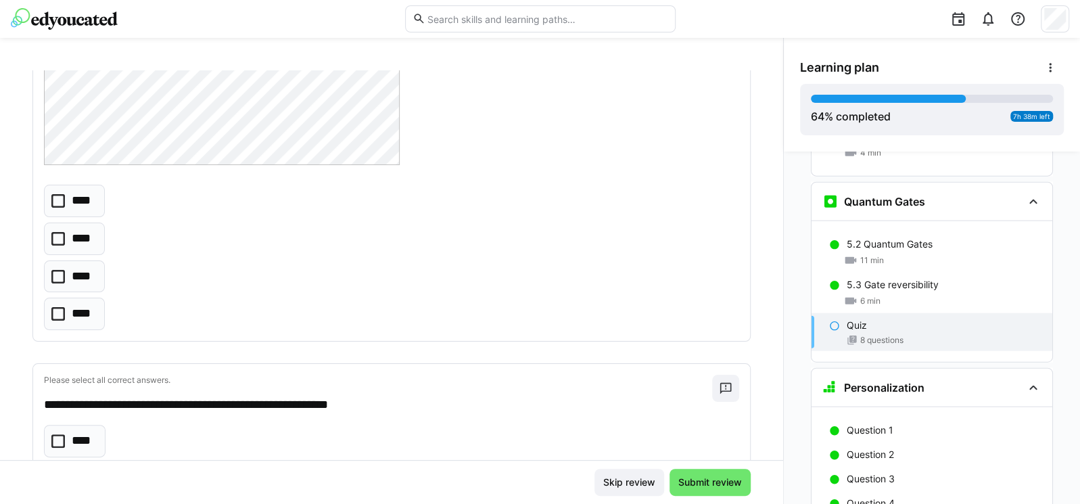
click at [59, 276] on icon at bounding box center [58, 277] width 14 height 14
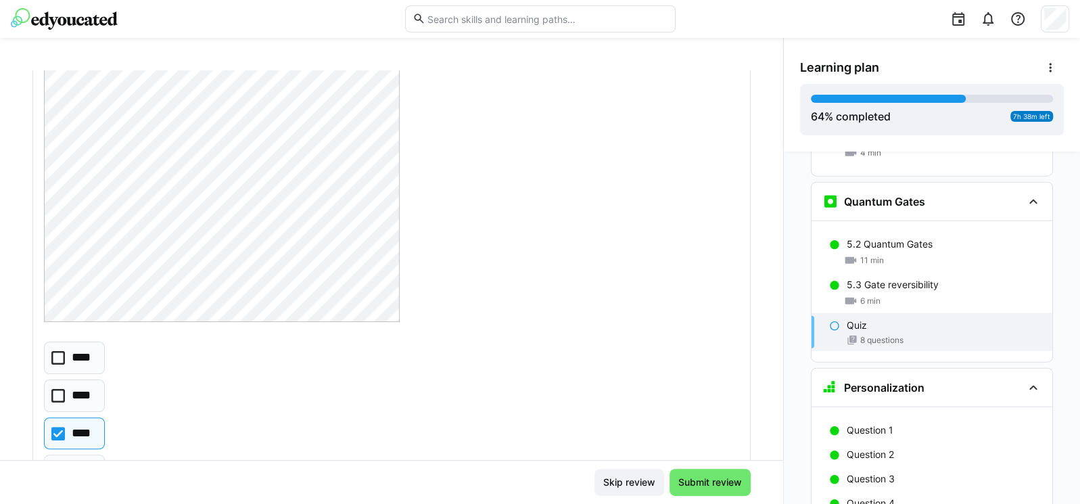
scroll to position [406, 0]
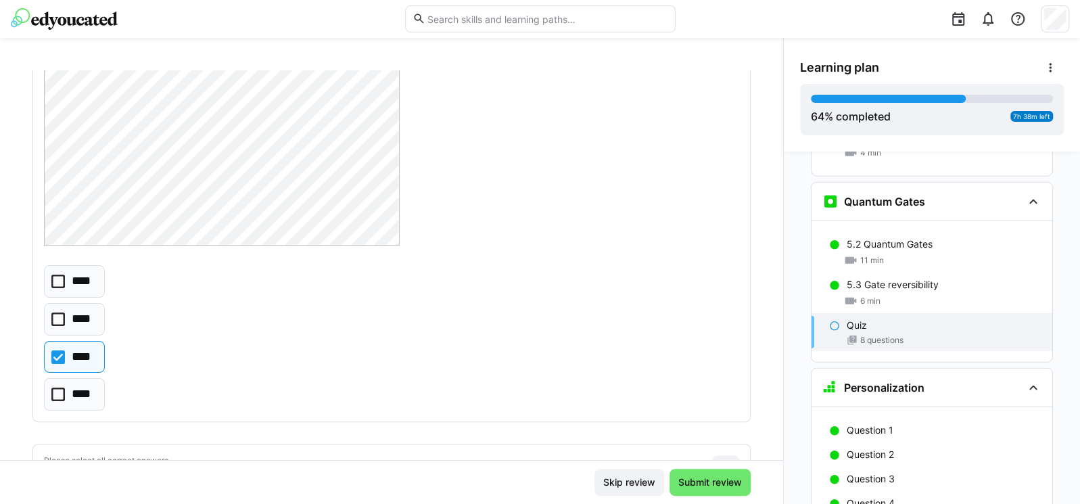
click at [59, 360] on icon at bounding box center [58, 357] width 14 height 14
click at [51, 355] on icon at bounding box center [58, 357] width 14 height 14
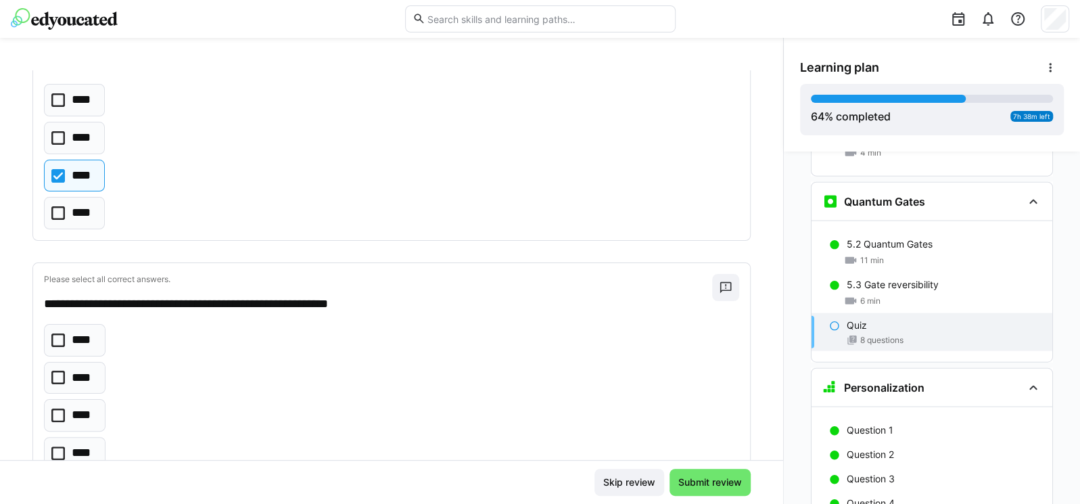
scroll to position [649, 0]
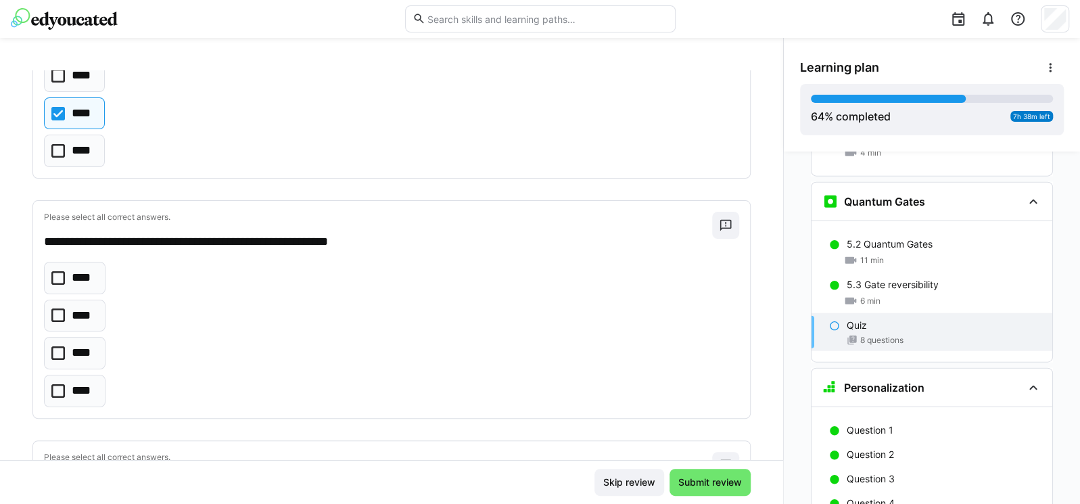
click at [57, 352] on icon at bounding box center [58, 353] width 14 height 14
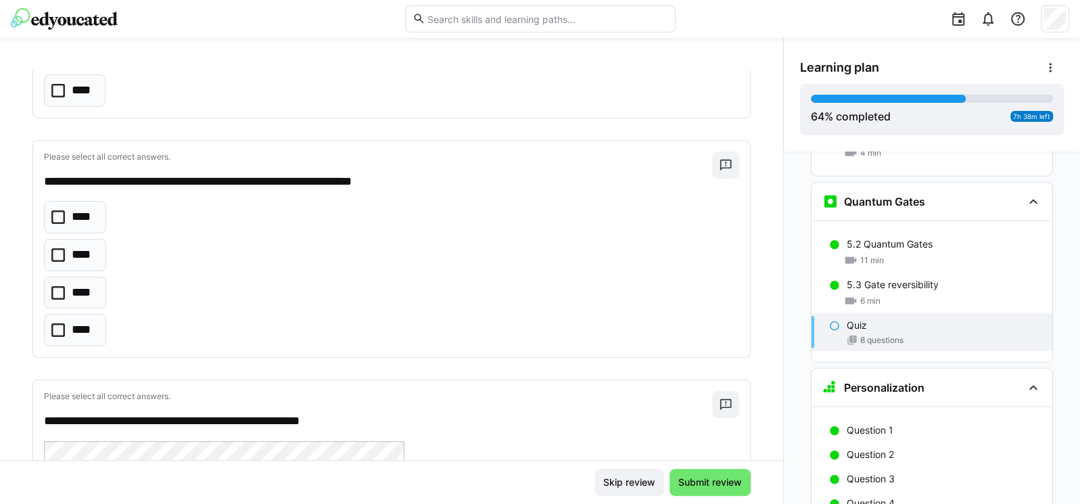
scroll to position [973, 0]
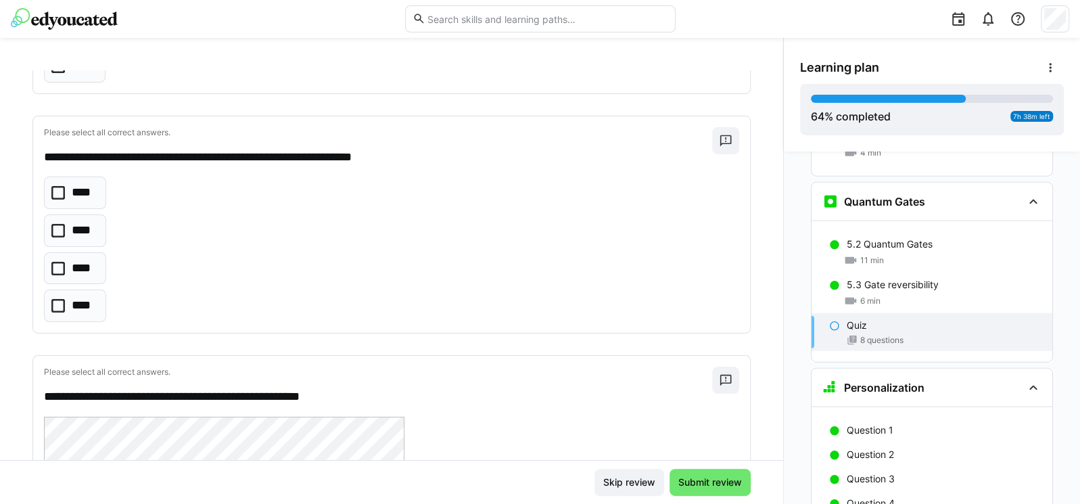
click at [59, 233] on icon at bounding box center [58, 231] width 14 height 14
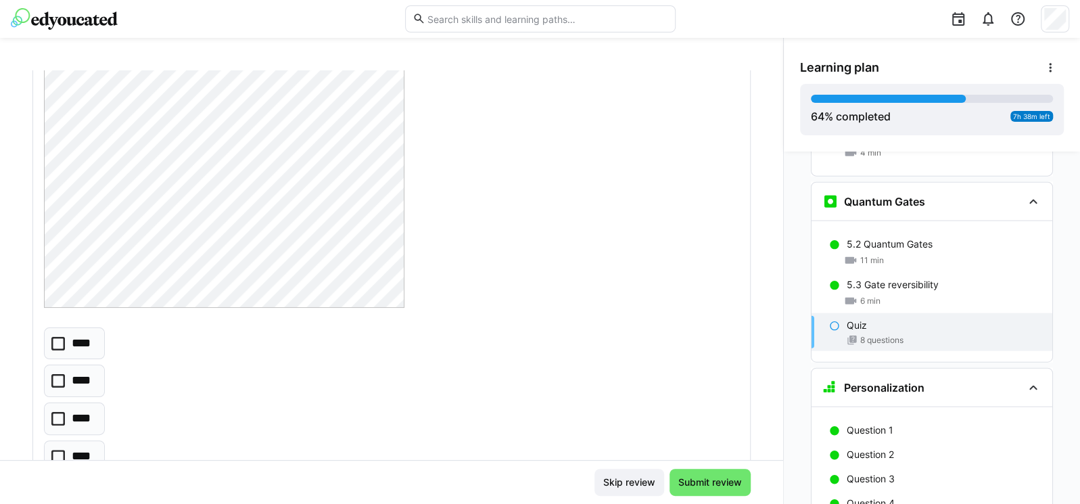
scroll to position [1541, 0]
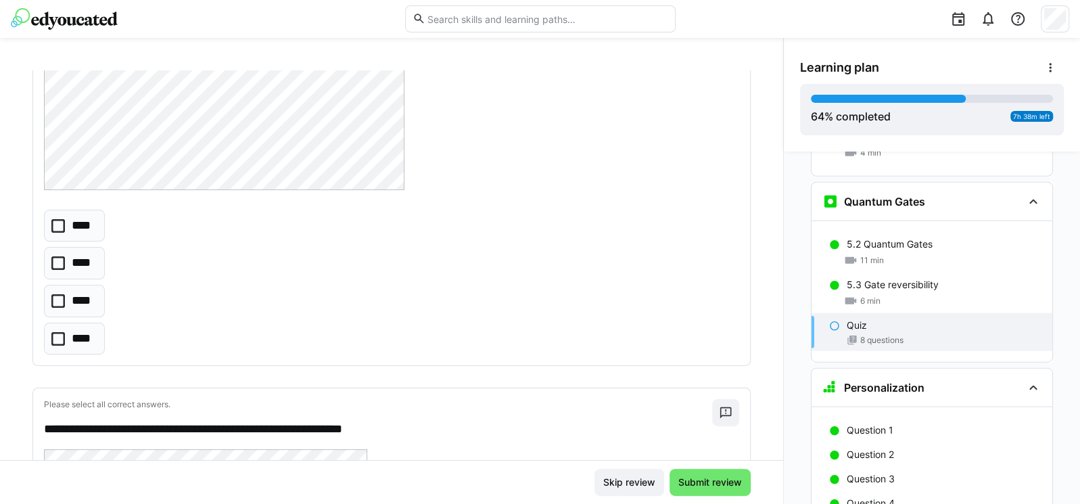
click at [53, 297] on icon at bounding box center [58, 301] width 14 height 14
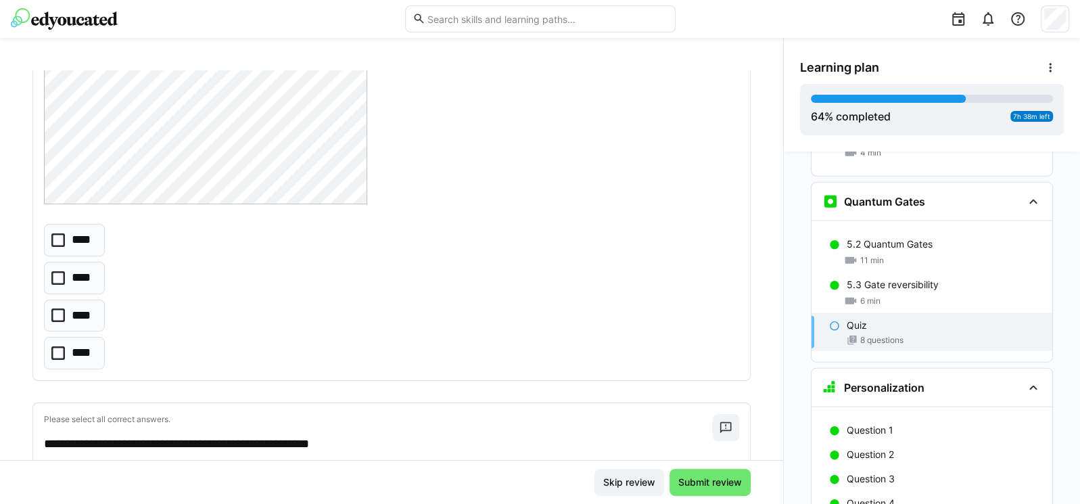
scroll to position [2271, 0]
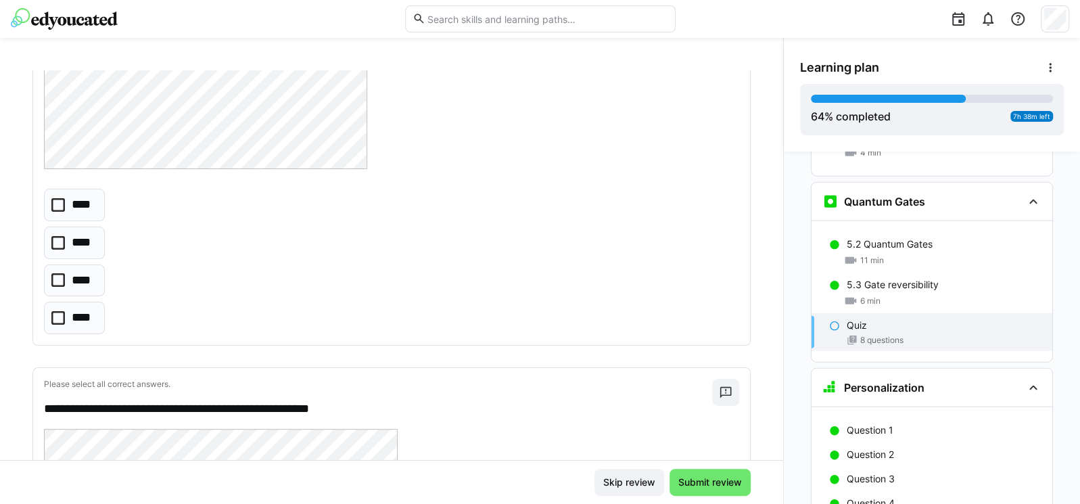
click at [62, 282] on icon at bounding box center [58, 280] width 14 height 14
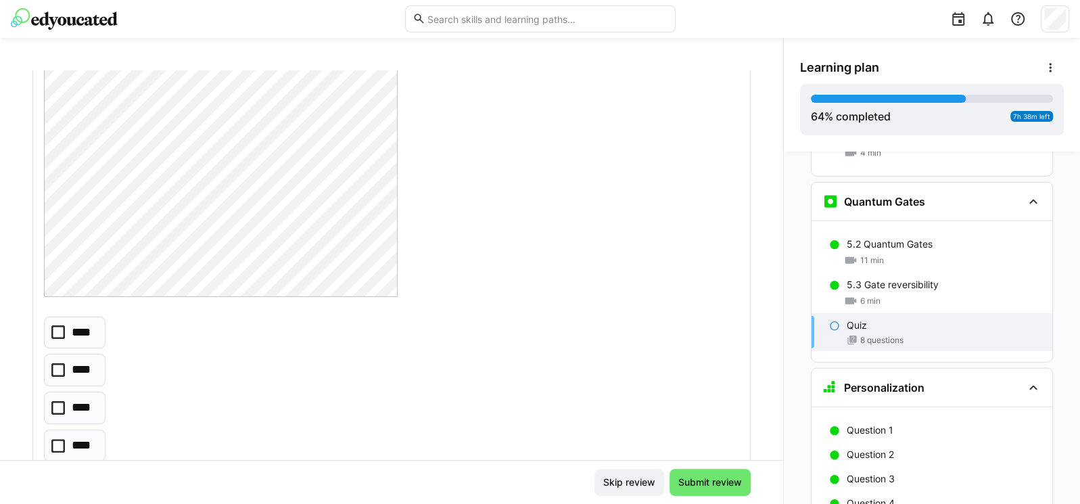
scroll to position [2758, 0]
click at [56, 429] on icon at bounding box center [58, 431] width 14 height 14
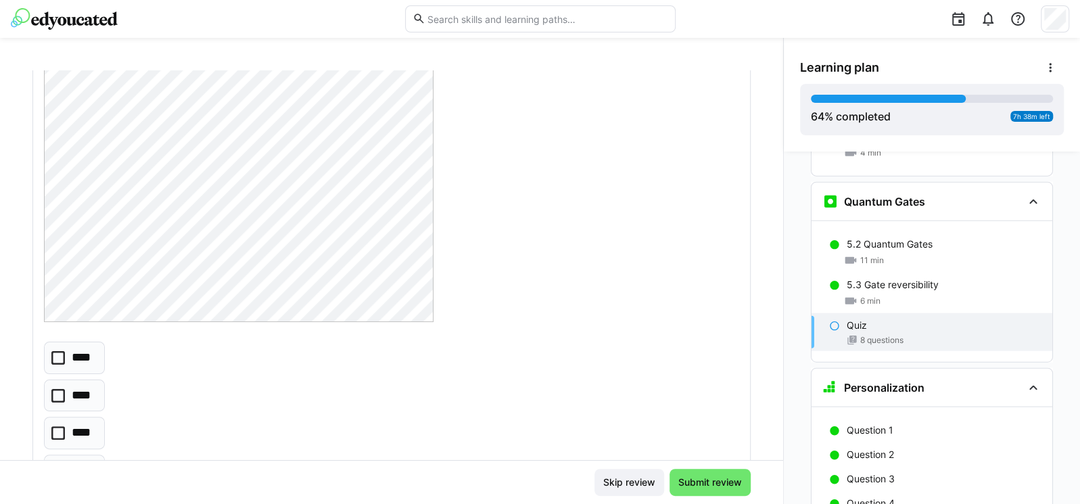
scroll to position [3407, 0]
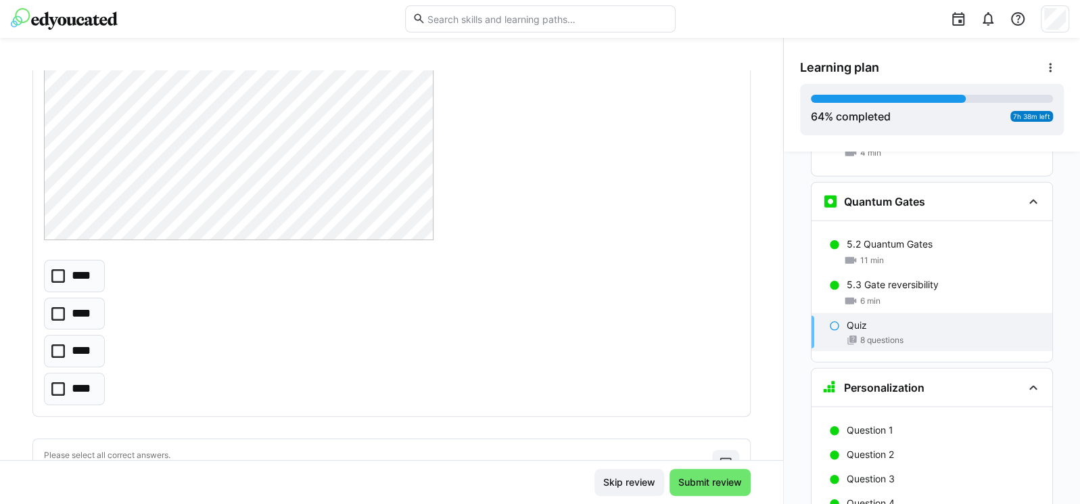
click at [56, 314] on icon at bounding box center [58, 314] width 14 height 14
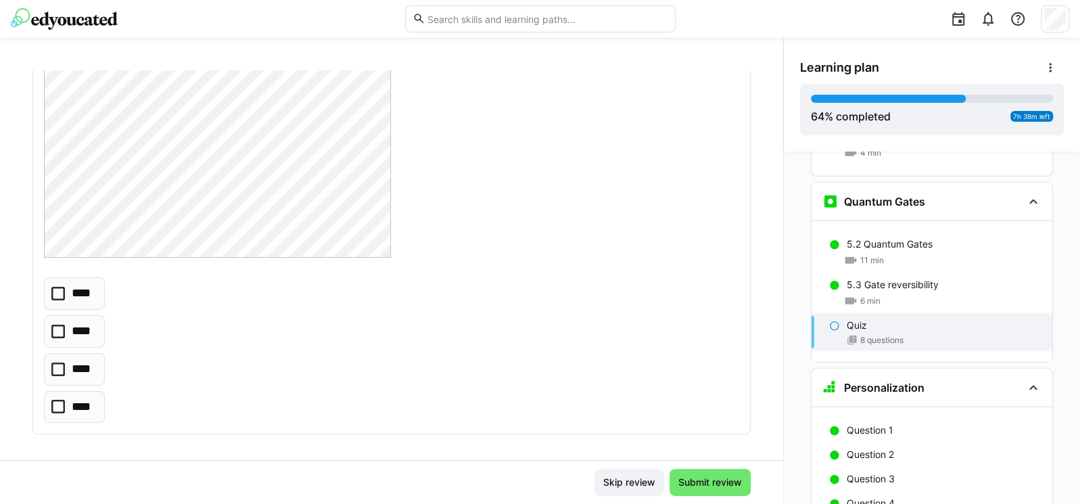
scroll to position [3986, 0]
click at [54, 398] on icon at bounding box center [58, 405] width 14 height 14
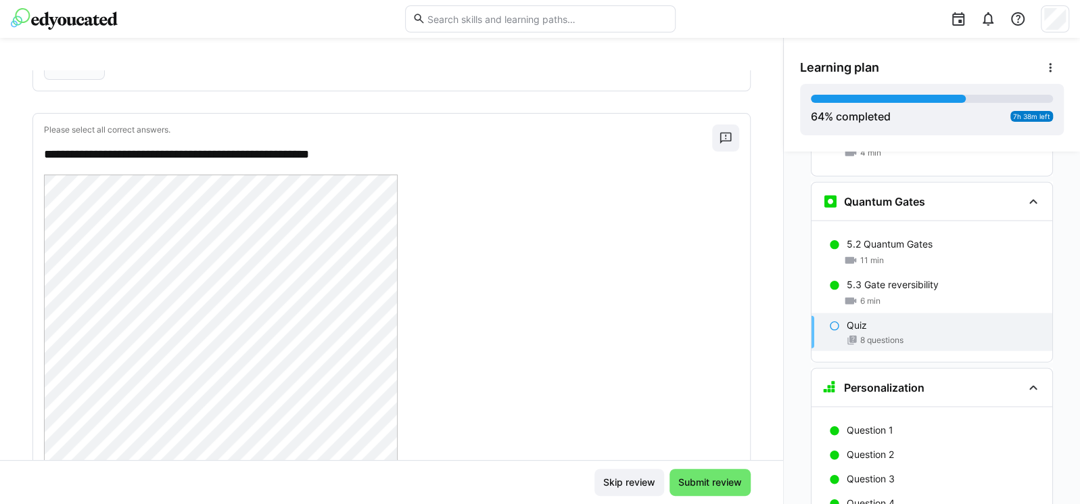
scroll to position [2932, 0]
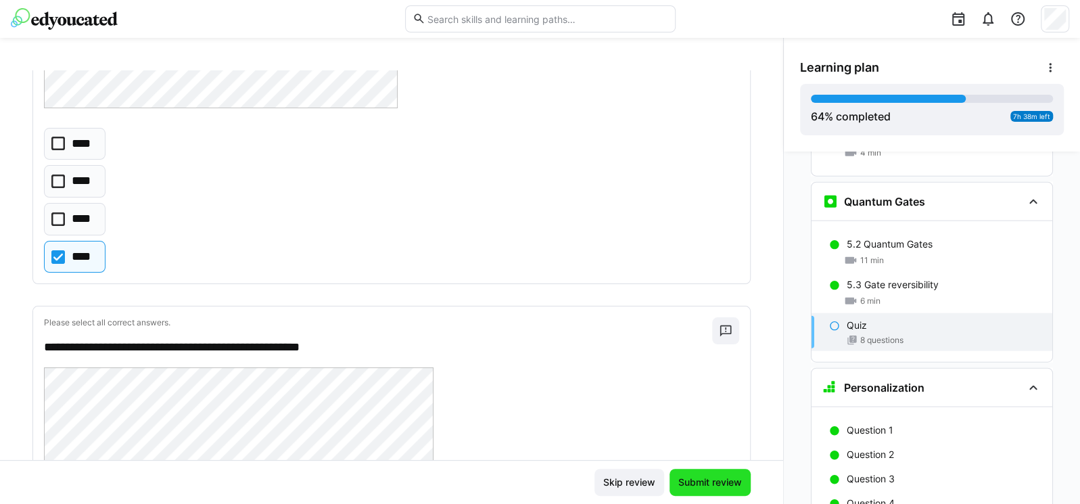
click at [693, 476] on span "Submit review" at bounding box center [710, 482] width 68 height 14
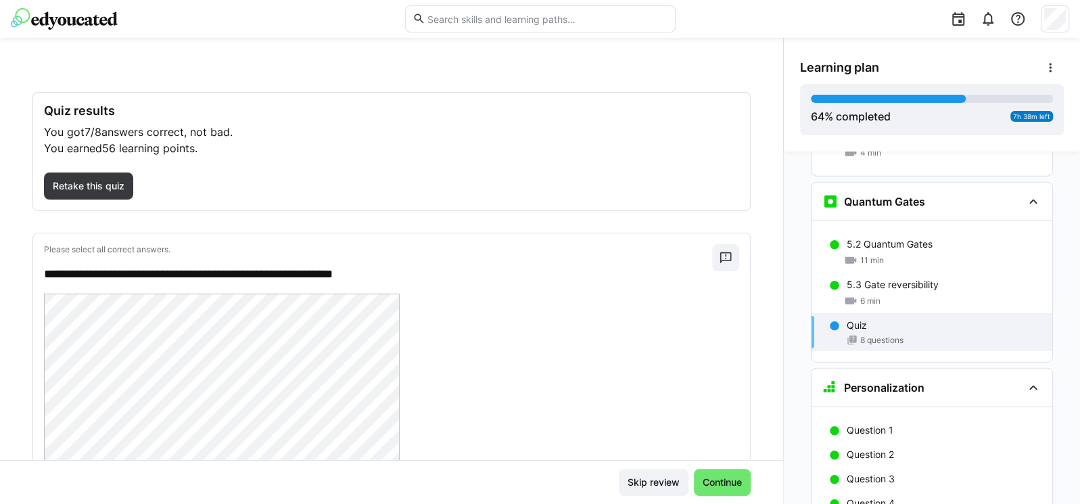
scroll to position [0, 0]
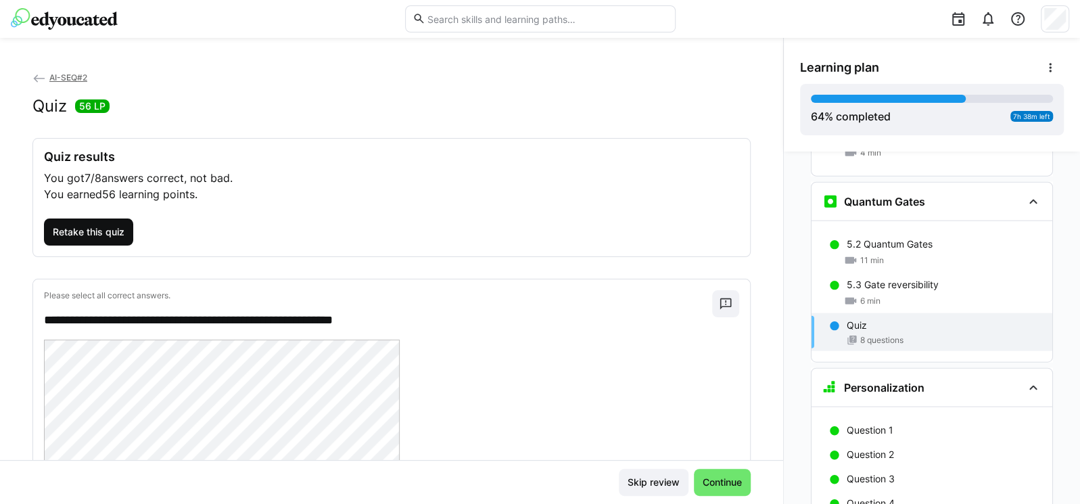
click at [97, 236] on span "Retake this quiz" at bounding box center [89, 232] width 76 height 14
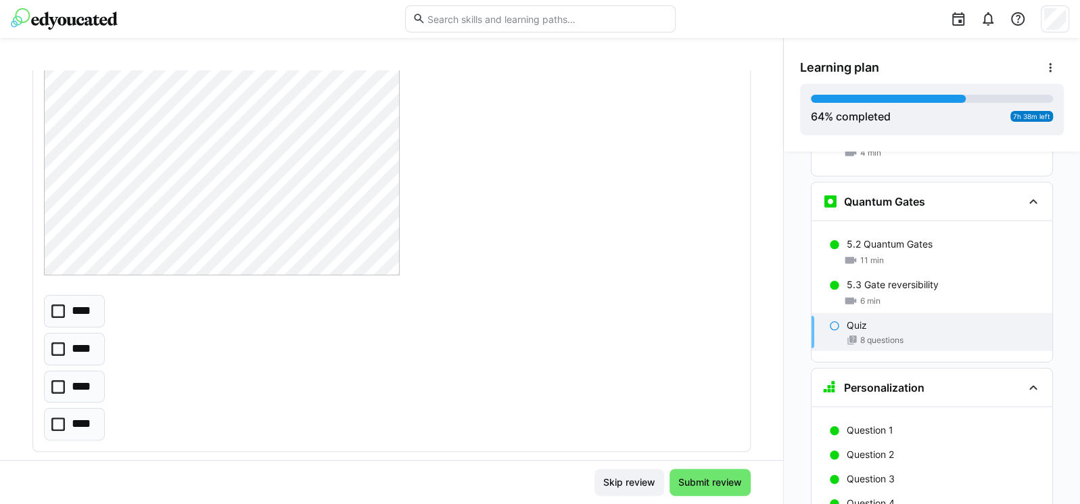
scroll to position [406, 0]
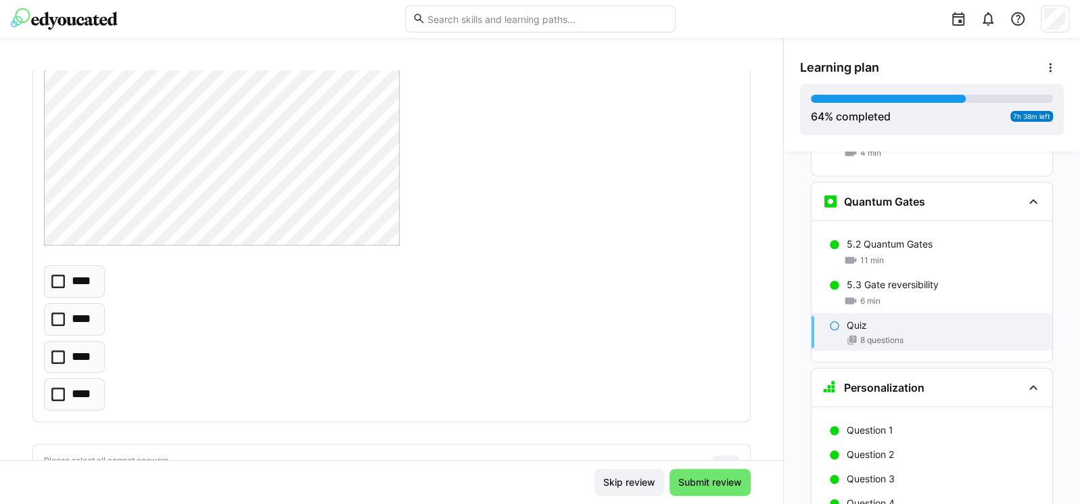
click at [59, 360] on icon at bounding box center [58, 357] width 14 height 14
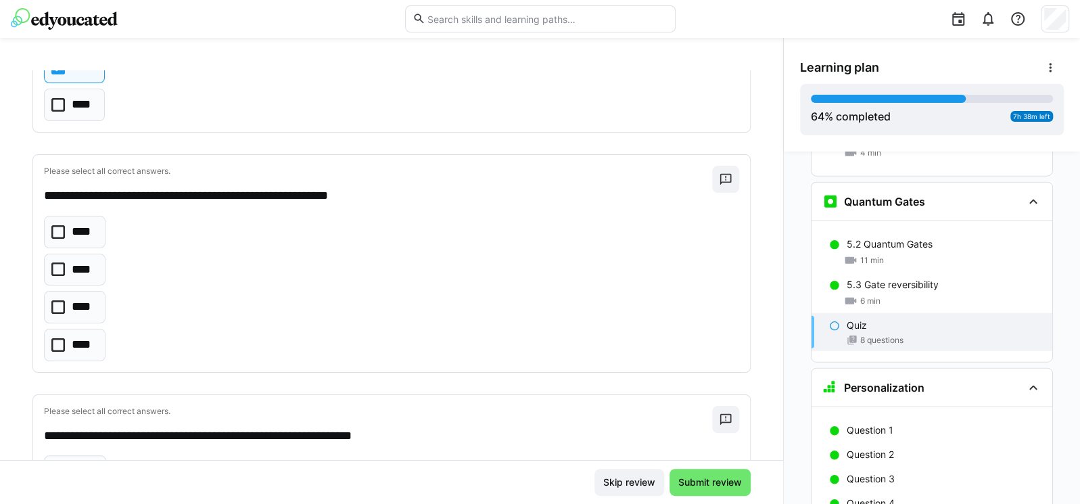
scroll to position [729, 0]
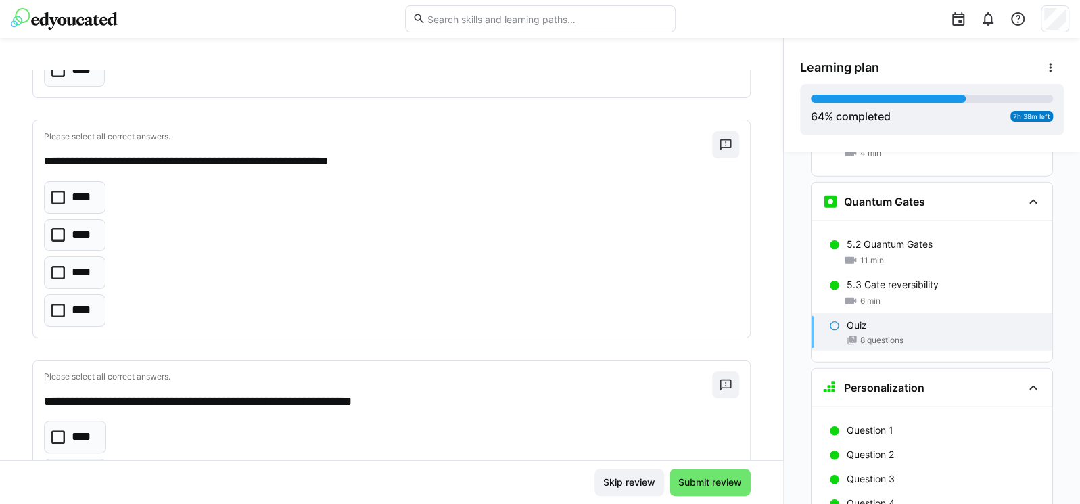
click at [58, 270] on icon at bounding box center [58, 273] width 14 height 14
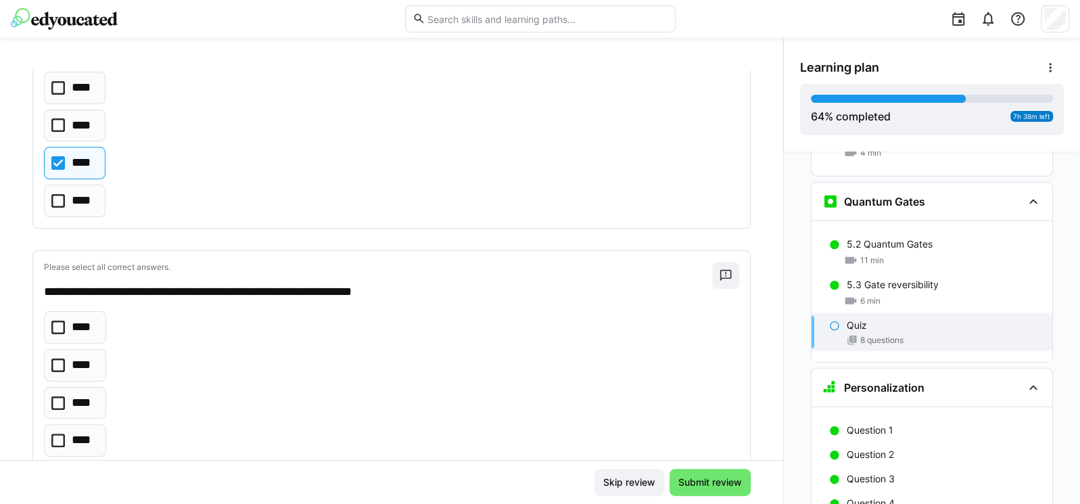
scroll to position [973, 0]
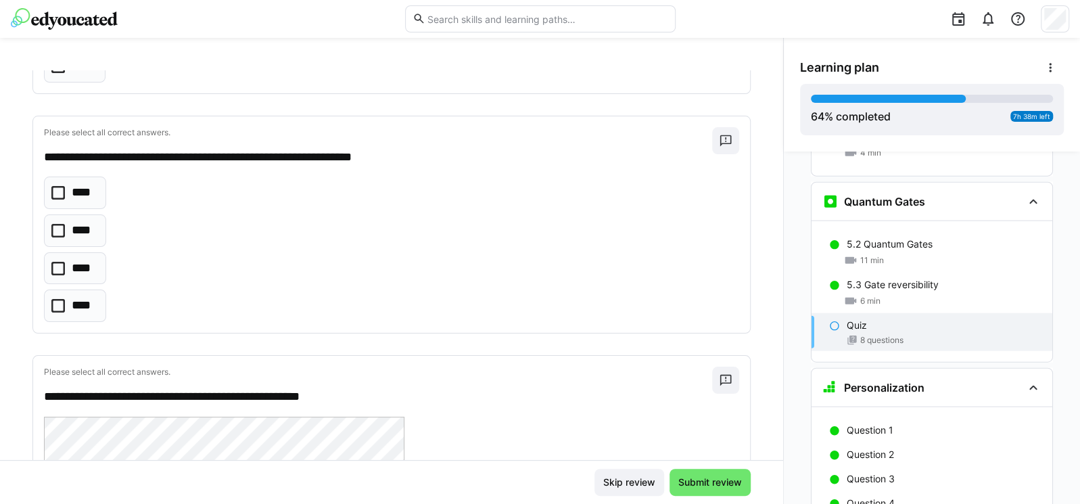
click at [59, 235] on eds-checkbox "****" at bounding box center [75, 230] width 62 height 32
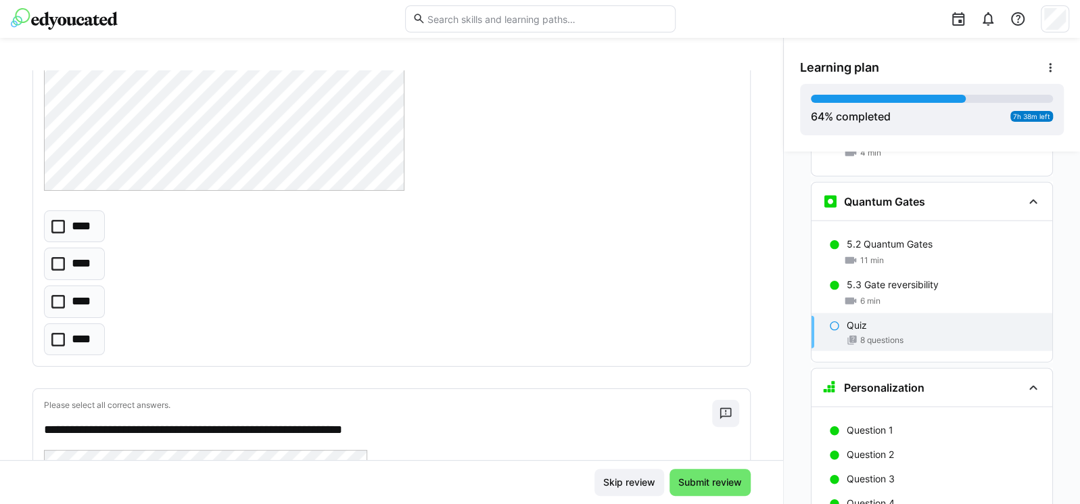
scroll to position [1541, 0]
click at [56, 294] on icon at bounding box center [58, 301] width 14 height 14
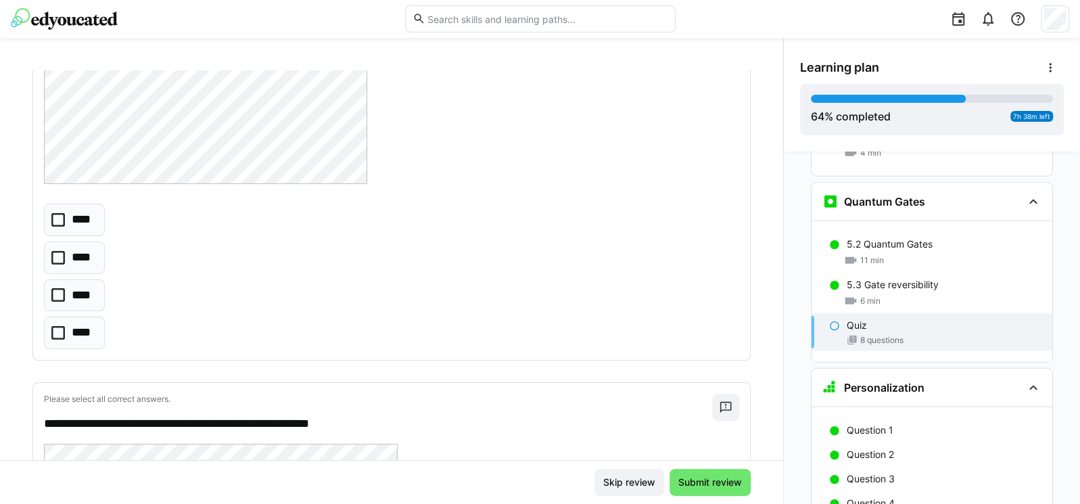
scroll to position [2271, 0]
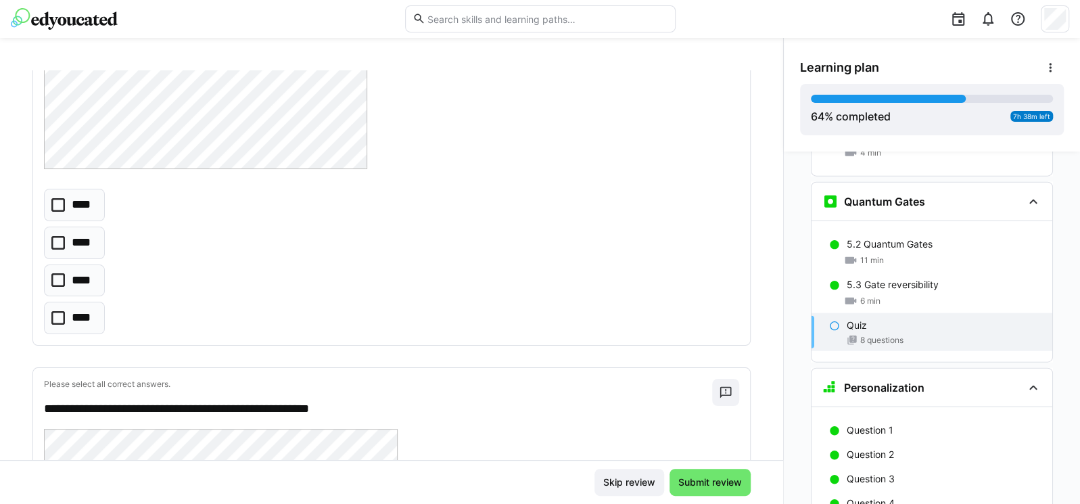
click at [64, 274] on icon at bounding box center [58, 280] width 14 height 14
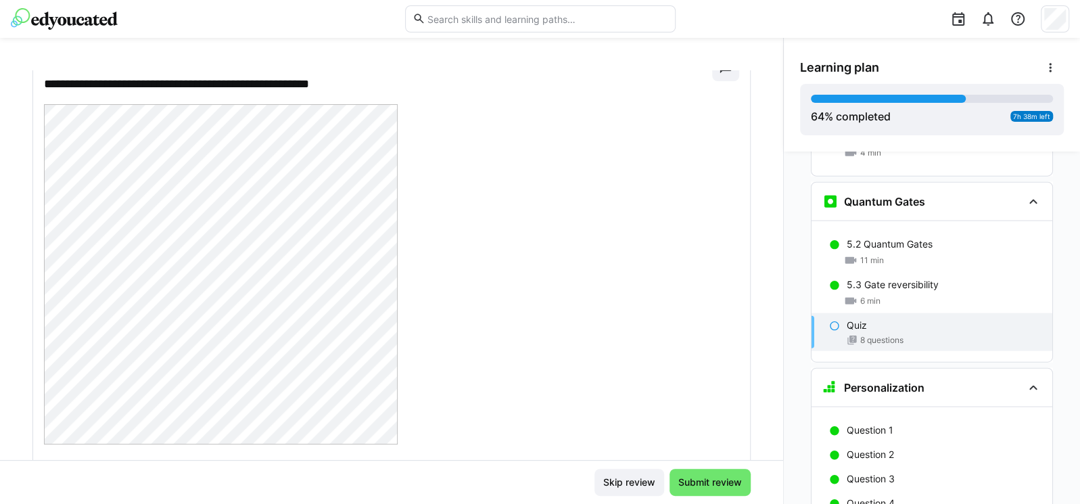
scroll to position [2758, 0]
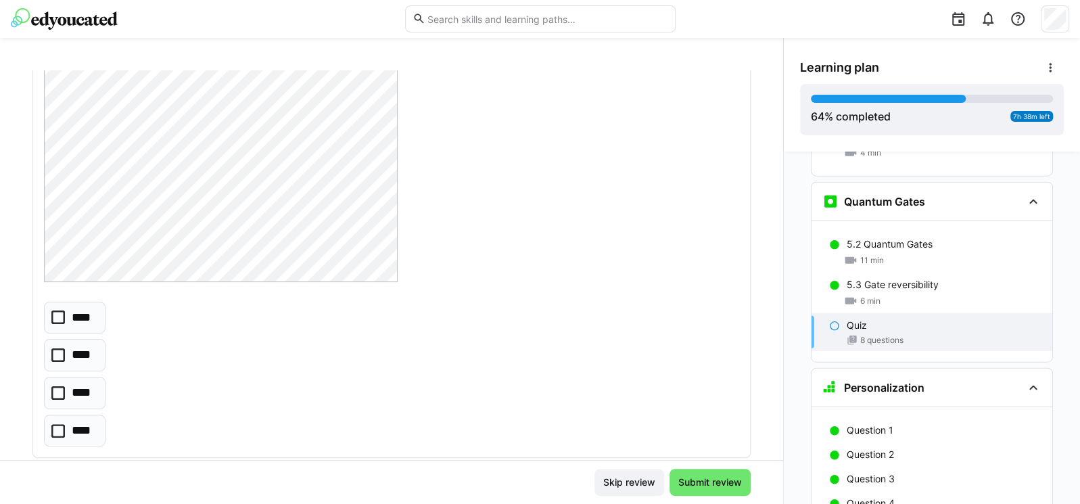
click at [56, 318] on icon at bounding box center [58, 317] width 14 height 14
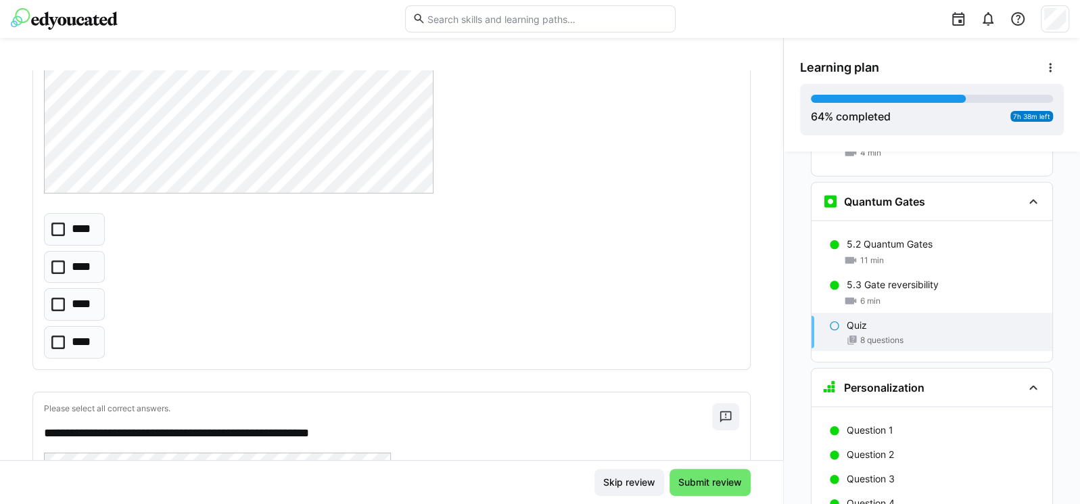
scroll to position [3487, 0]
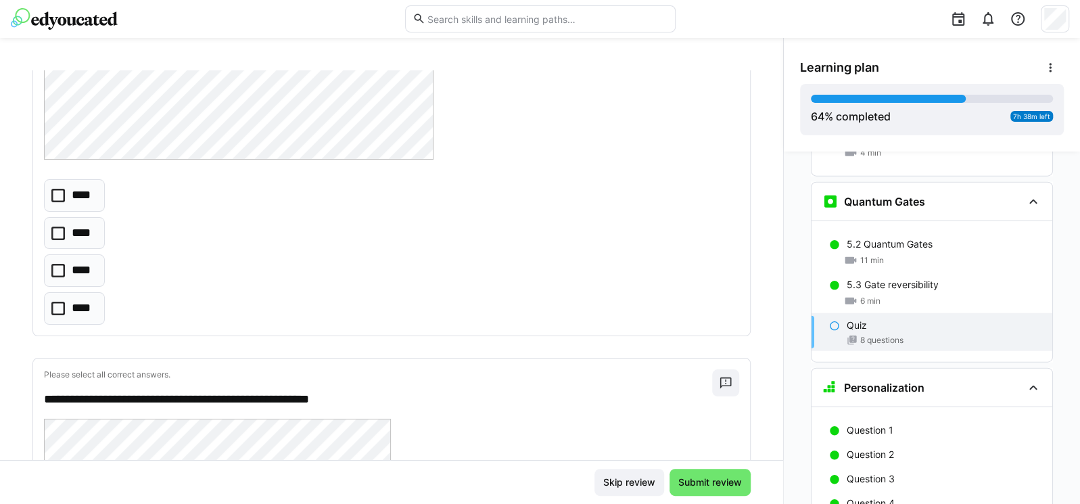
click at [60, 227] on icon at bounding box center [58, 233] width 14 height 14
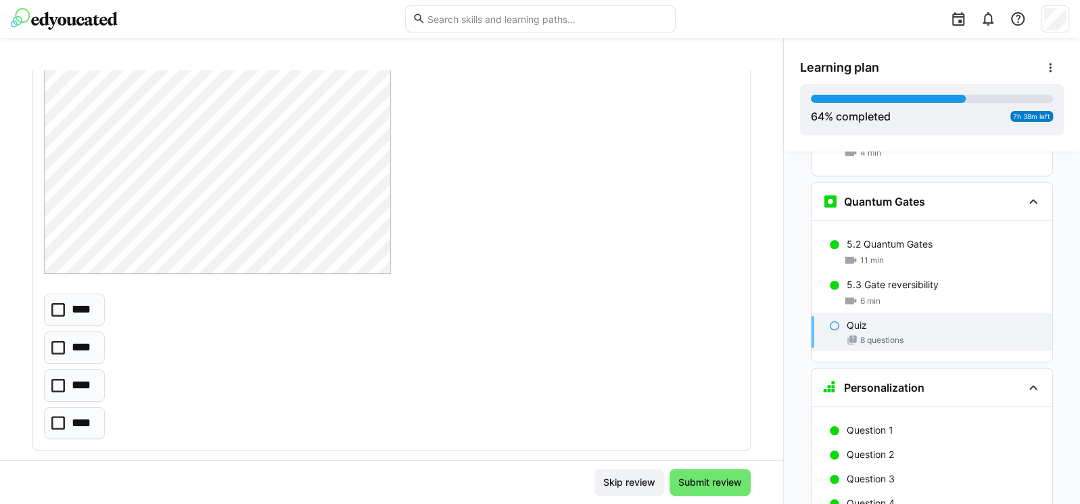
scroll to position [3974, 0]
click at [57, 411] on icon at bounding box center [58, 417] width 14 height 14
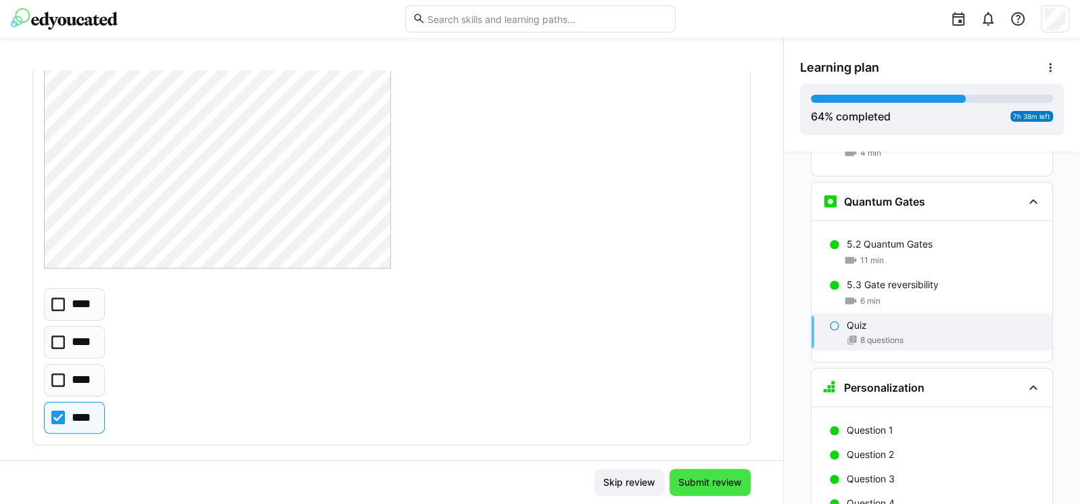
click at [694, 475] on span "Submit review" at bounding box center [710, 482] width 68 height 14
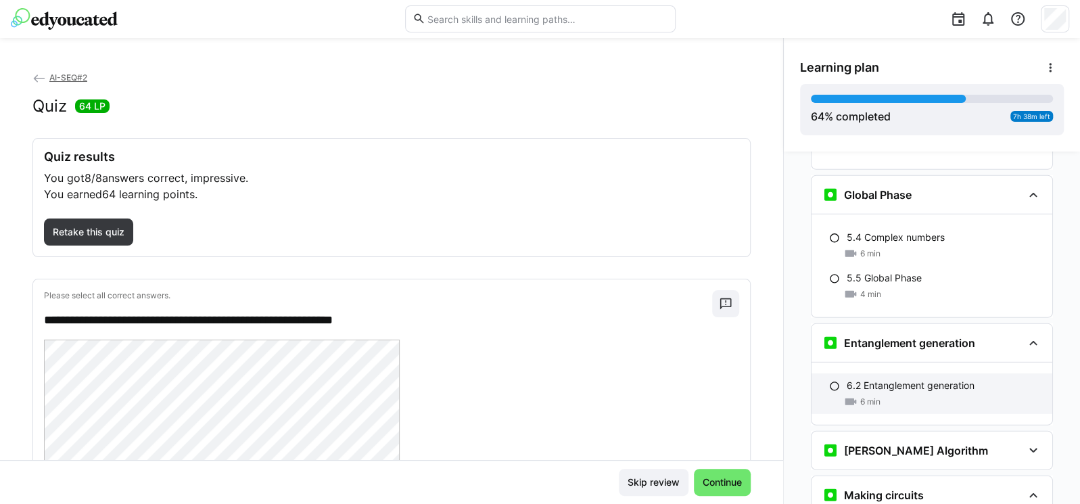
scroll to position [2595, 0]
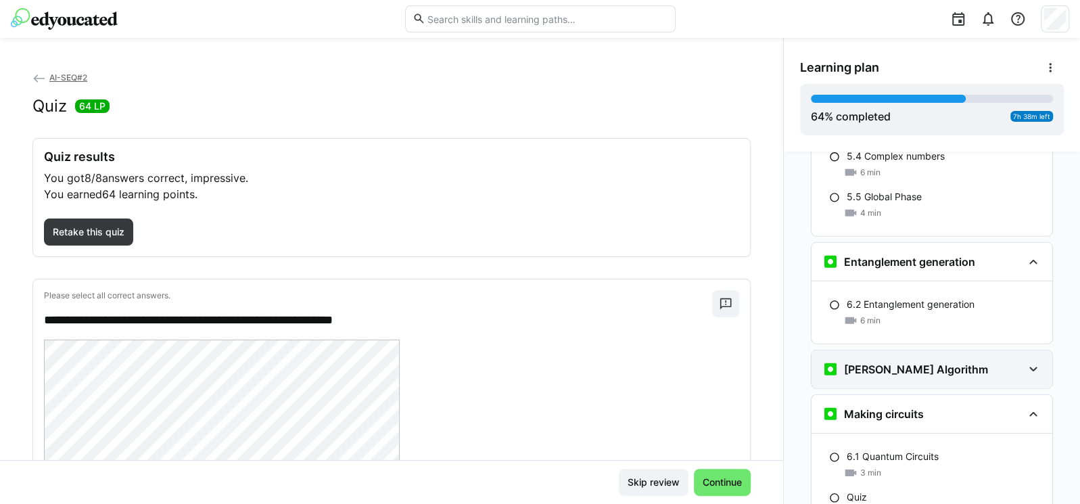
click at [942, 350] on div "[PERSON_NAME] Algorithm" at bounding box center [931, 369] width 241 height 38
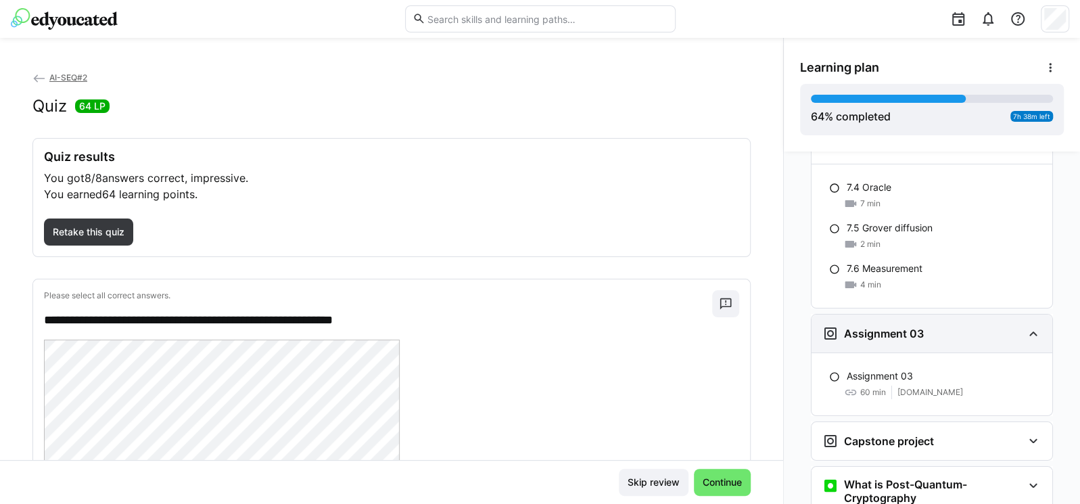
scroll to position [3487, 0]
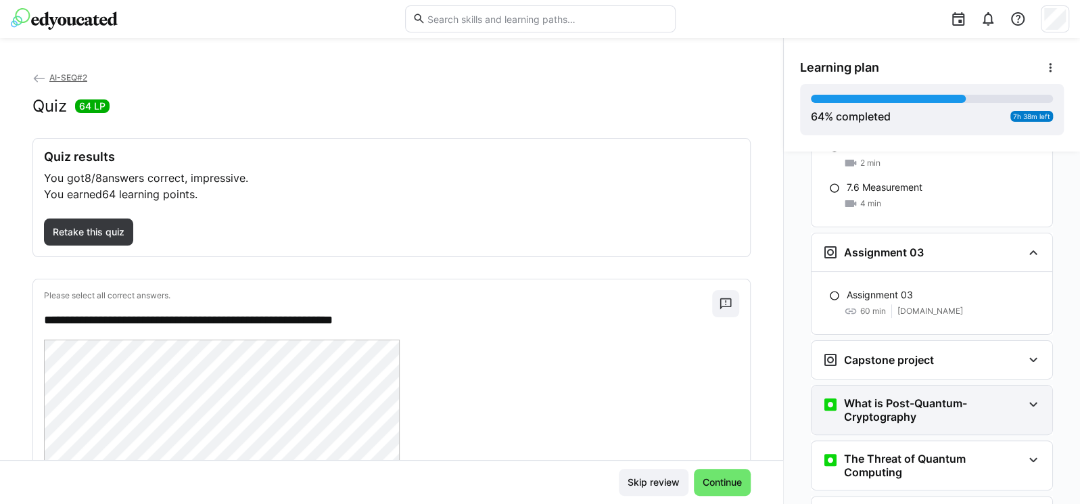
click at [919, 396] on h3 "What is Post-Quantum-Cryptography" at bounding box center [933, 409] width 178 height 27
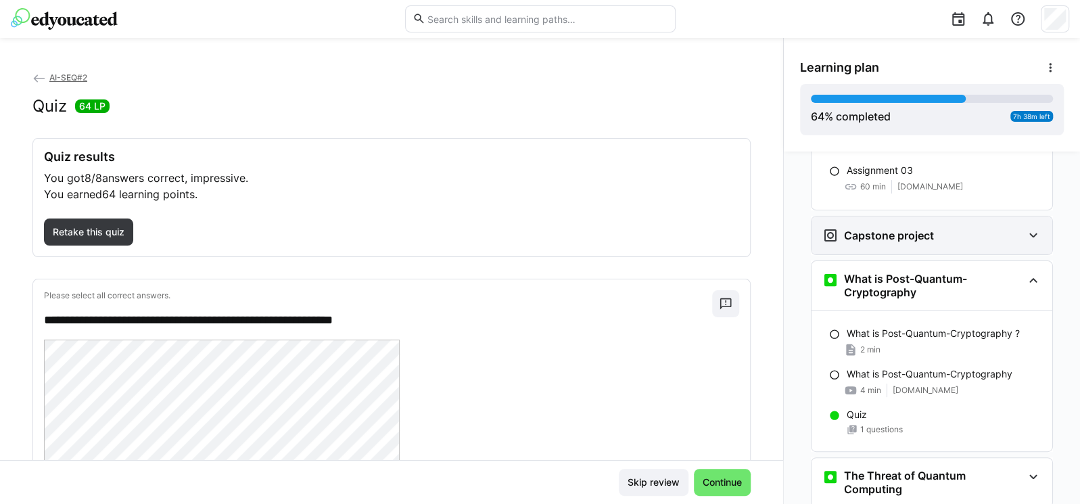
scroll to position [3650, 0]
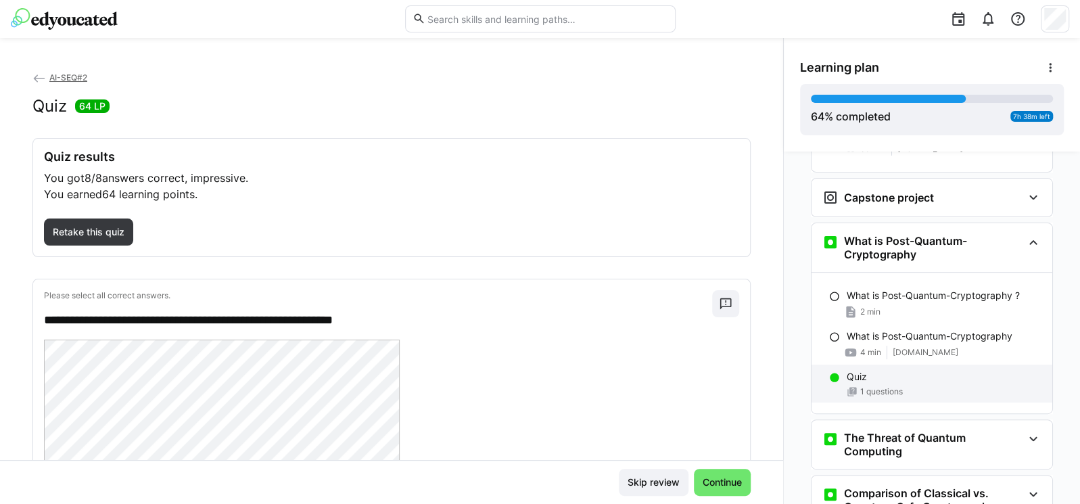
drag, startPoint x: 916, startPoint y: 410, endPoint x: 921, endPoint y: 331, distance: 79.3
click at [917, 431] on h3 "The Threat of Quantum Computing" at bounding box center [933, 444] width 178 height 27
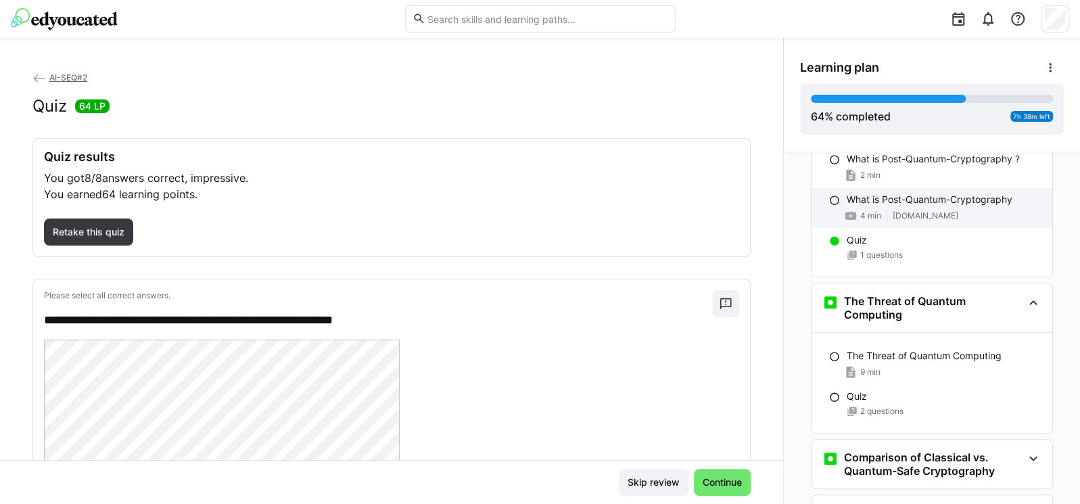
scroll to position [3812, 0]
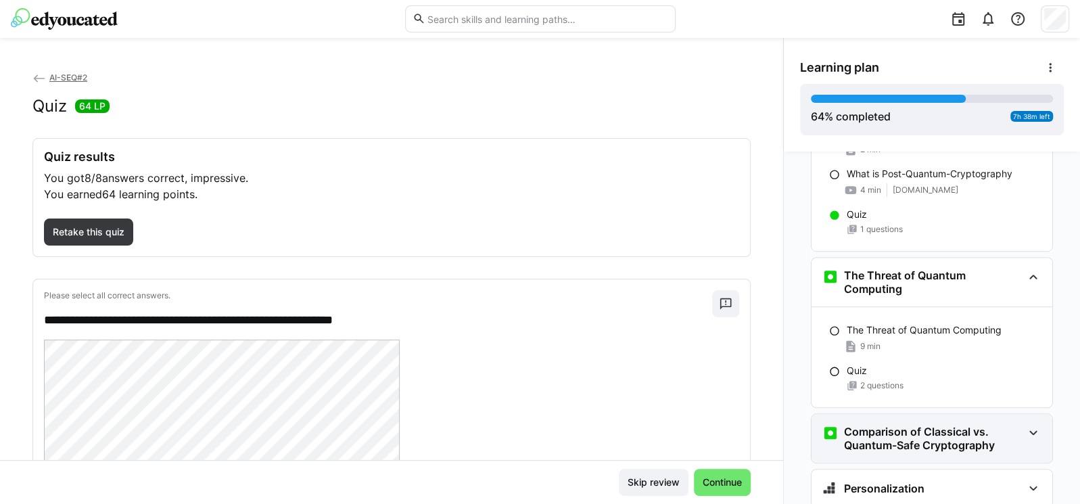
click at [918, 425] on h3 "Comparison of Classical vs. Quantum-Safe Cryptography" at bounding box center [933, 438] width 178 height 27
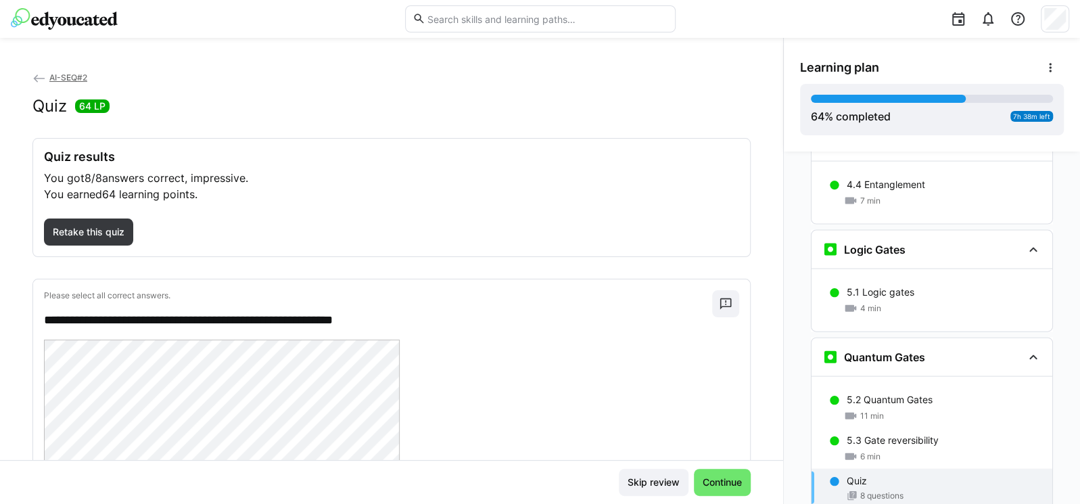
scroll to position [2116, 0]
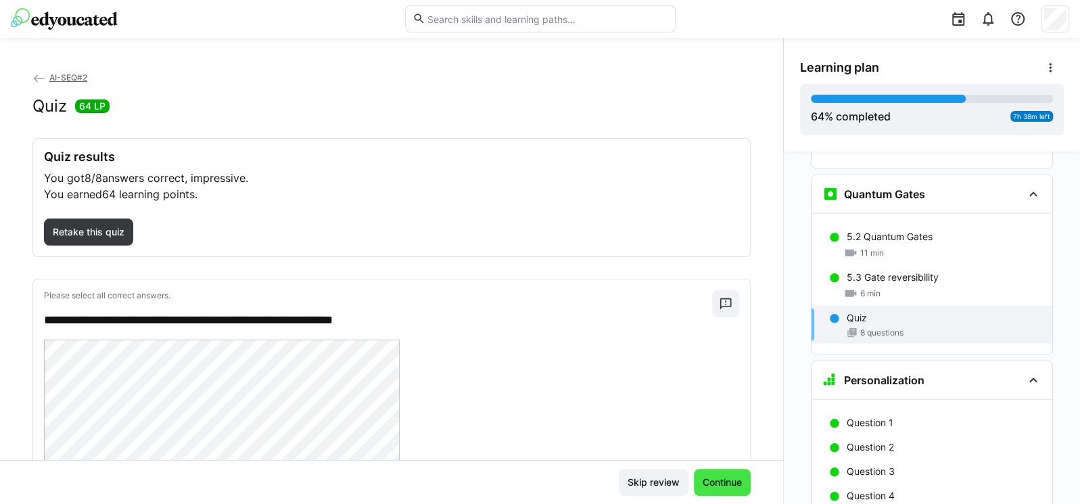
click at [709, 477] on span "Continue" at bounding box center [721, 482] width 43 height 14
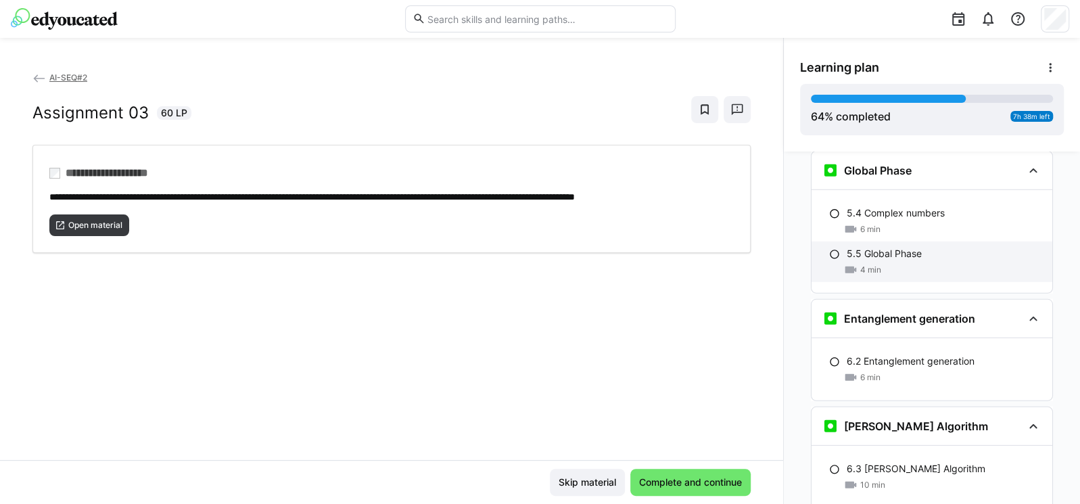
scroll to position [2563, 0]
